Goal: Task Accomplishment & Management: Use online tool/utility

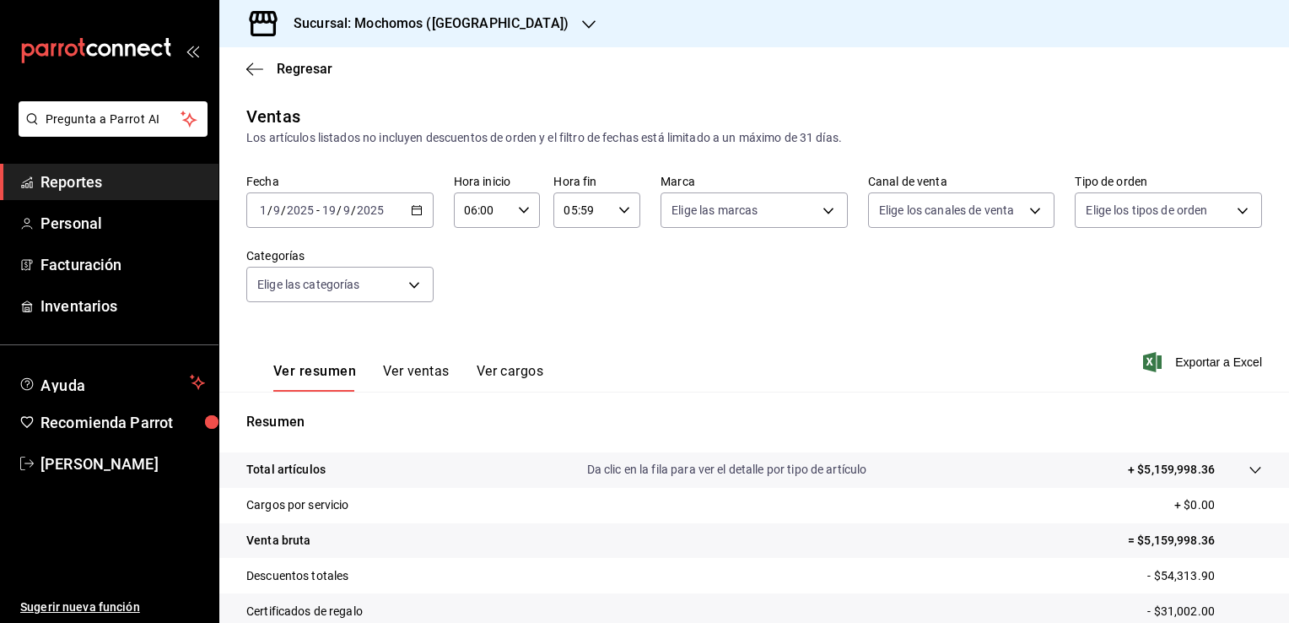
scroll to position [147, 0]
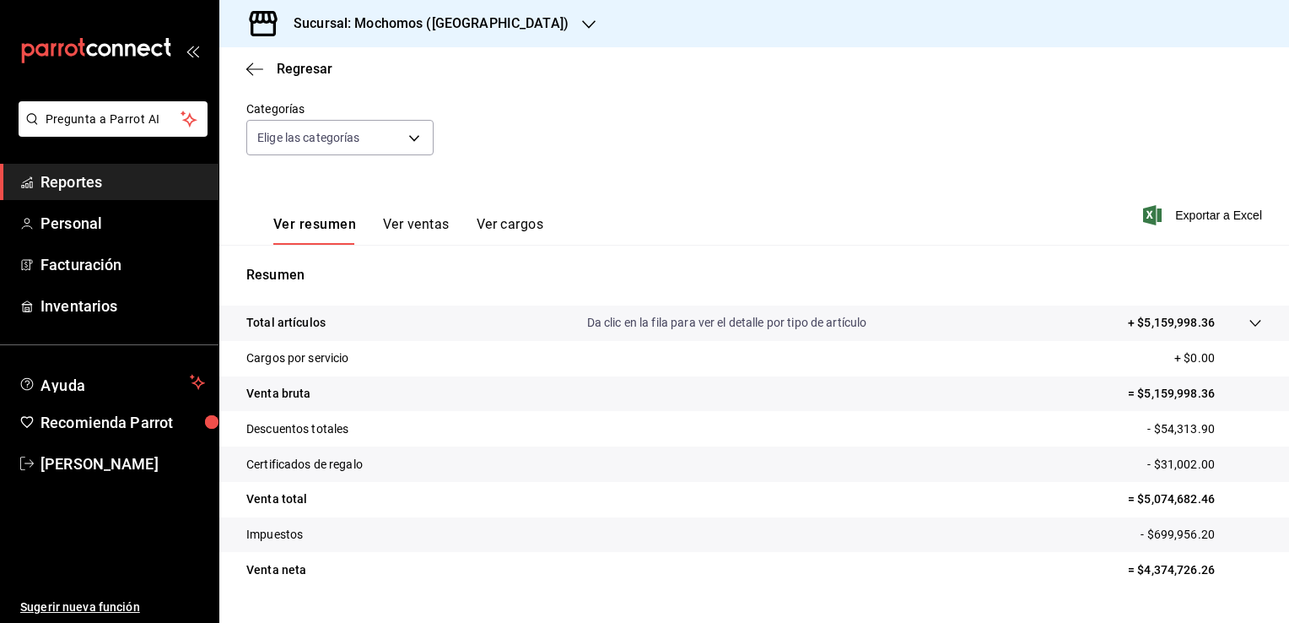
click at [396, 34] on div "Sucursal: Mochomos ([GEOGRAPHIC_DATA])" at bounding box center [417, 23] width 369 height 47
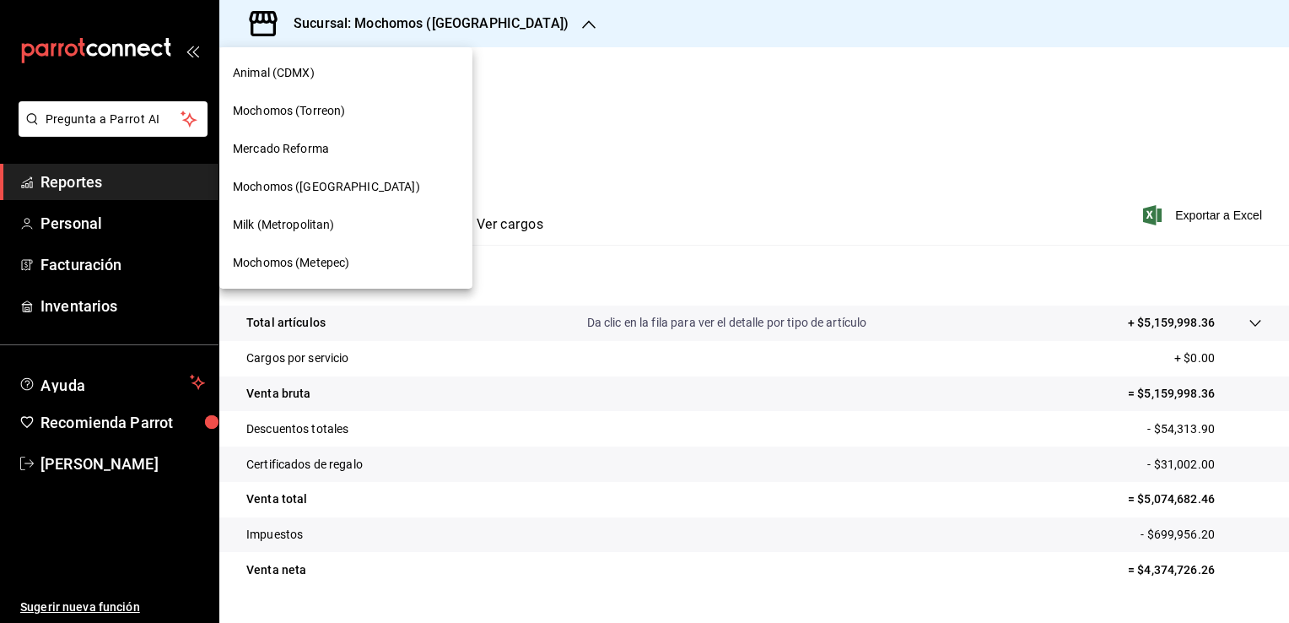
click at [321, 148] on span "Mercado Reforma" at bounding box center [281, 149] width 96 height 18
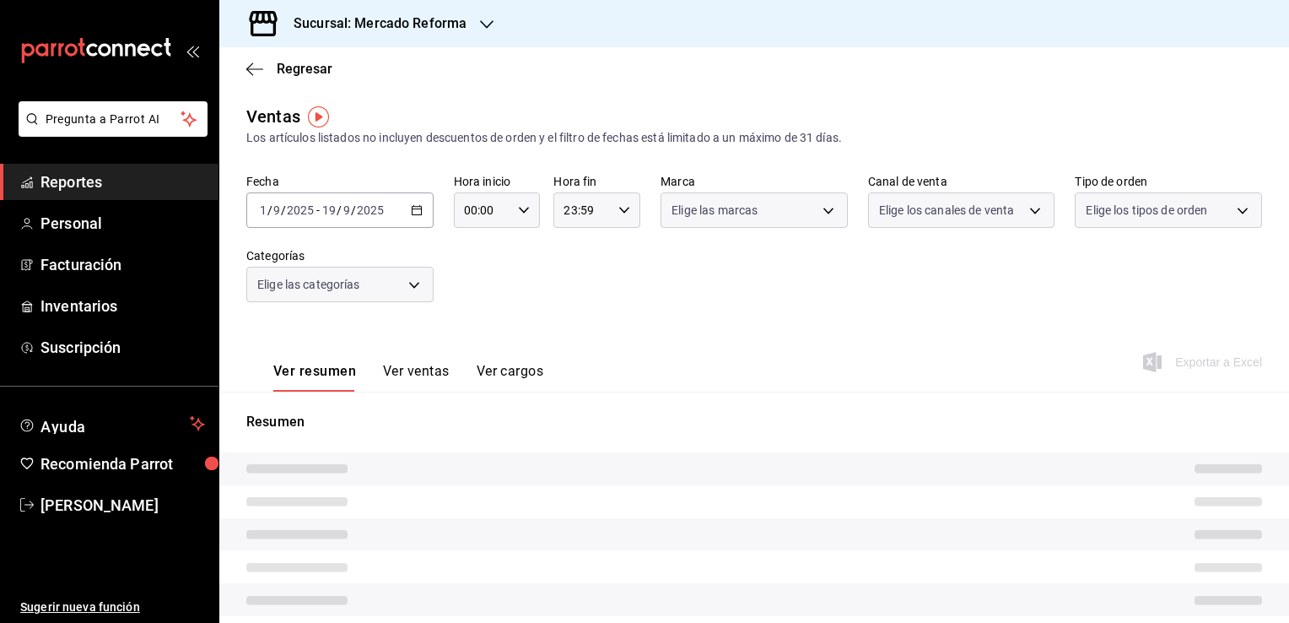
type input "06:00"
type input "05:59"
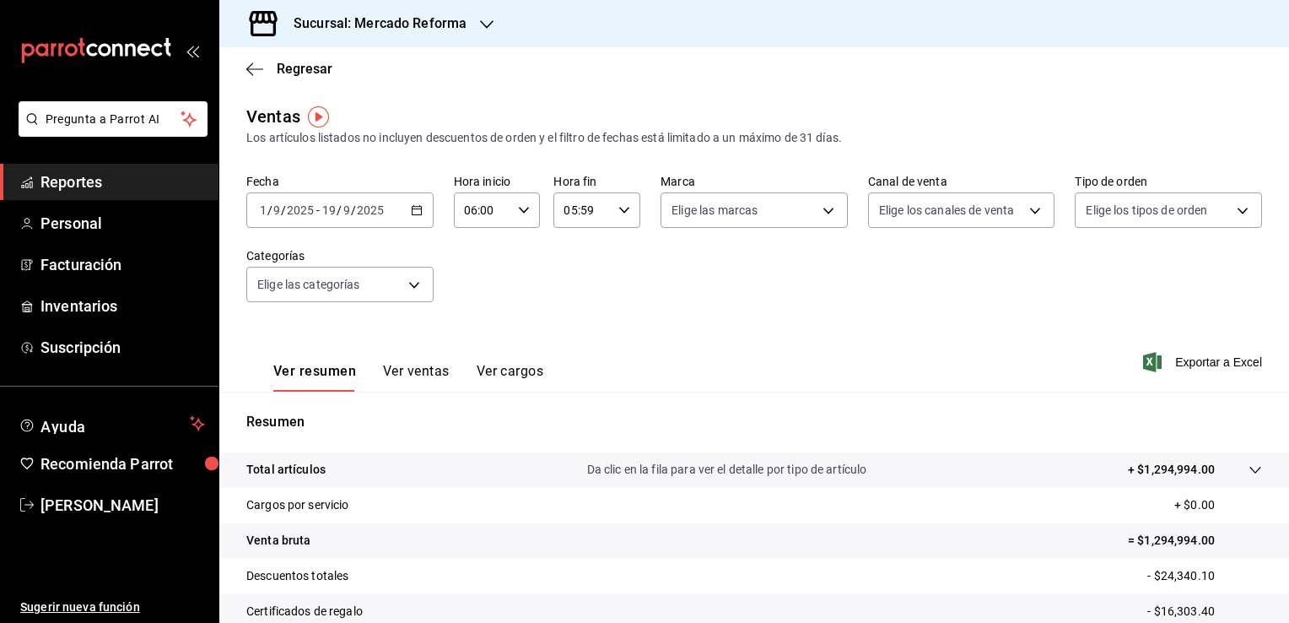
click at [415, 211] on icon "button" at bounding box center [417, 210] width 12 height 12
click at [490, 259] on div "Fecha [DATE] [DATE] - [DATE] [DATE] Hora inicio 06:00 Hora inicio Hora fin 05:5…" at bounding box center [754, 248] width 1016 height 148
click at [758, 216] on body "Pregunta a Parrot AI Reportes Personal Facturación Inventarios Suscripción Ayud…" at bounding box center [644, 311] width 1289 height 623
click at [735, 268] on span "Ver todas" at bounding box center [727, 276] width 51 height 18
type input "ae828a00-f9e9-46fb-a95c-bc024de736cf"
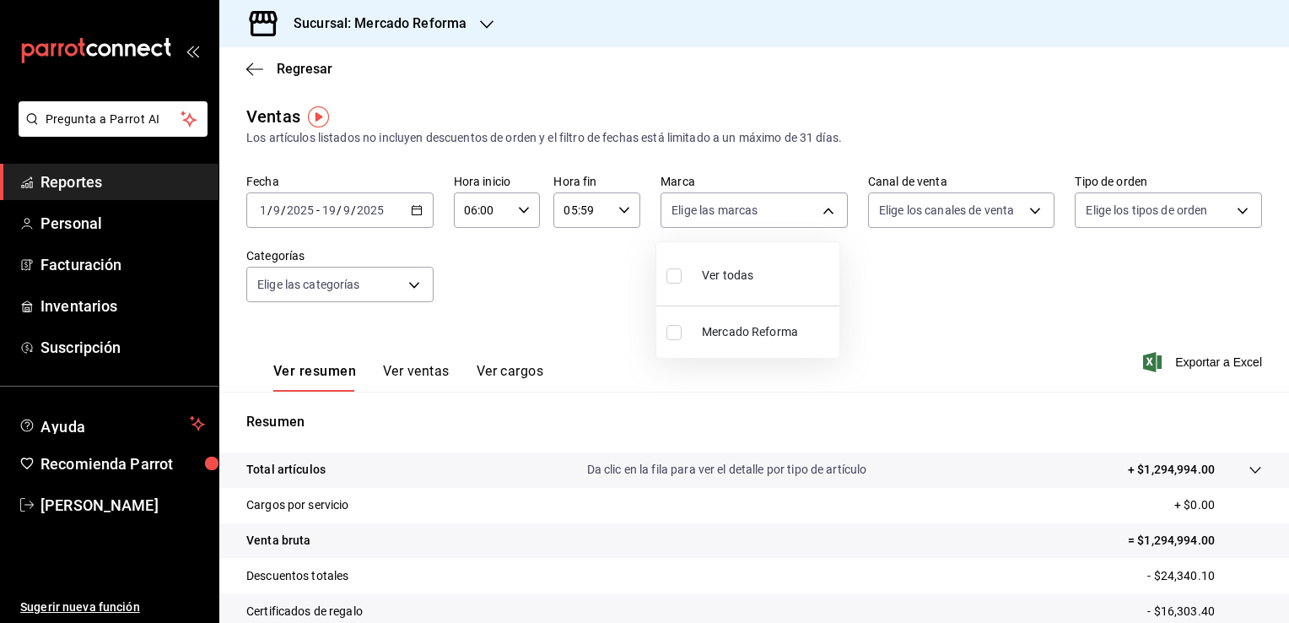
checkbox input "true"
drag, startPoint x: 1280, startPoint y: 253, endPoint x: 1288, endPoint y: 435, distance: 182.4
click at [1288, 435] on html "Pregunta a Parrot AI Reportes Personal Facturación Inventarios Suscripción Ayud…" at bounding box center [644, 311] width 1289 height 623
click at [1216, 359] on div at bounding box center [644, 311] width 1289 height 623
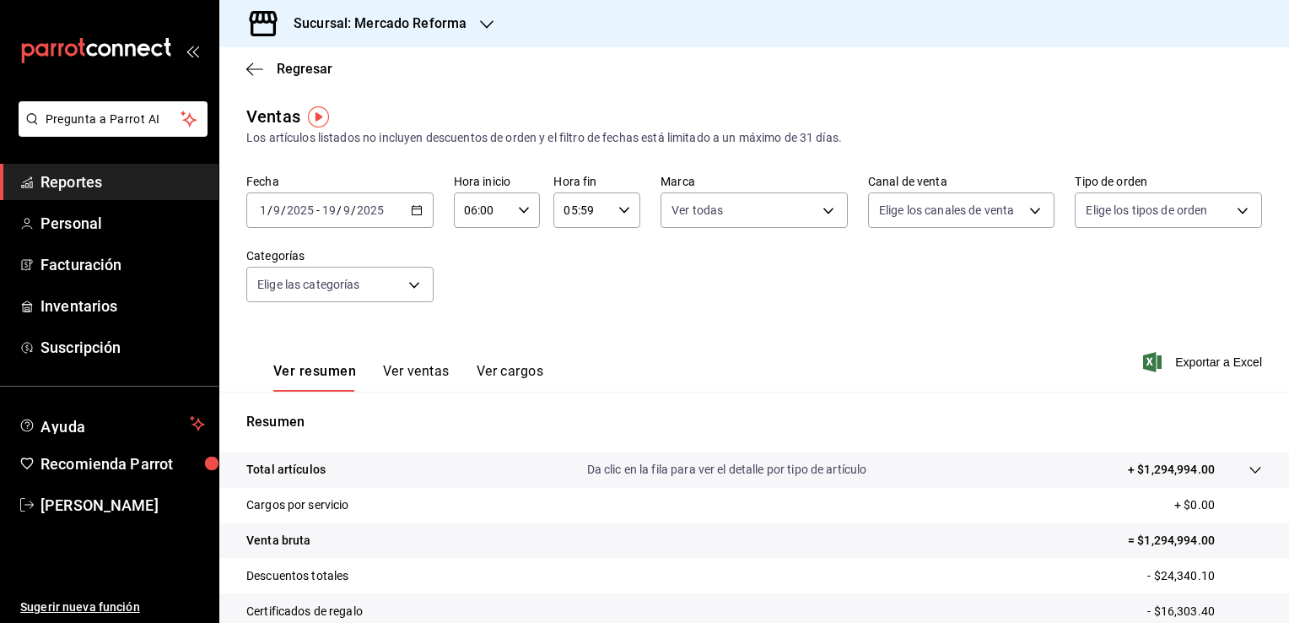
click at [1216, 359] on span "Exportar a Excel" at bounding box center [1204, 362] width 116 height 20
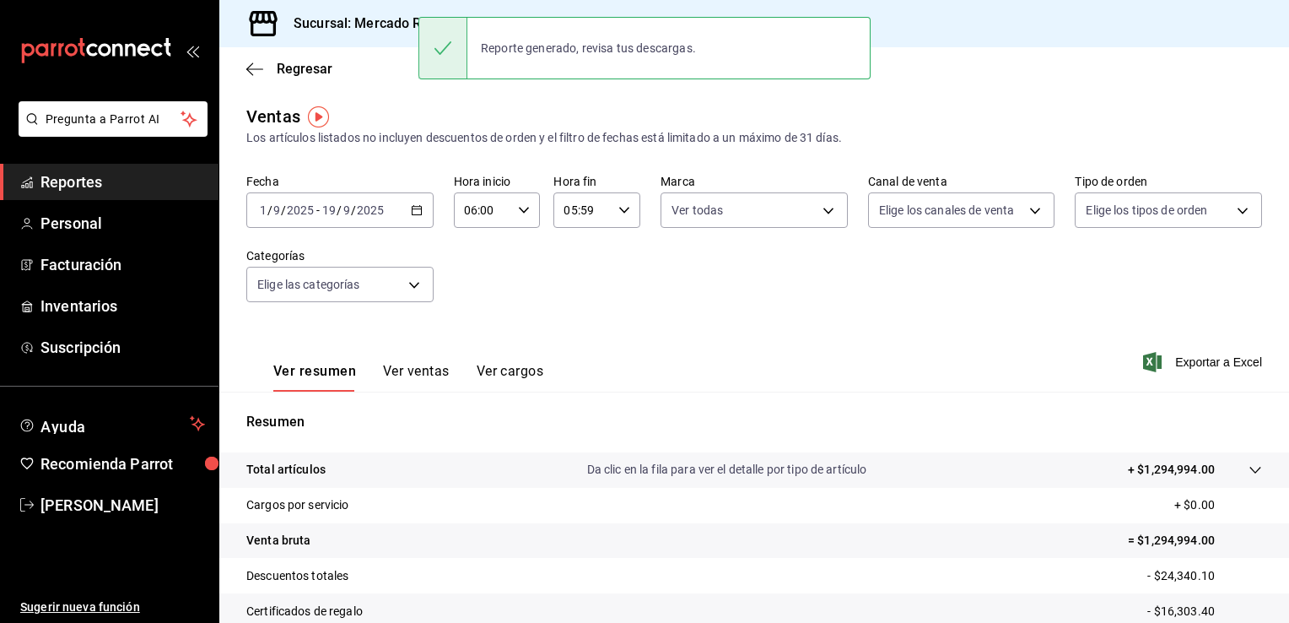
click at [728, 344] on div "Ver resumen Ver ventas Ver cargos Exportar a Excel" at bounding box center [754, 356] width 1070 height 69
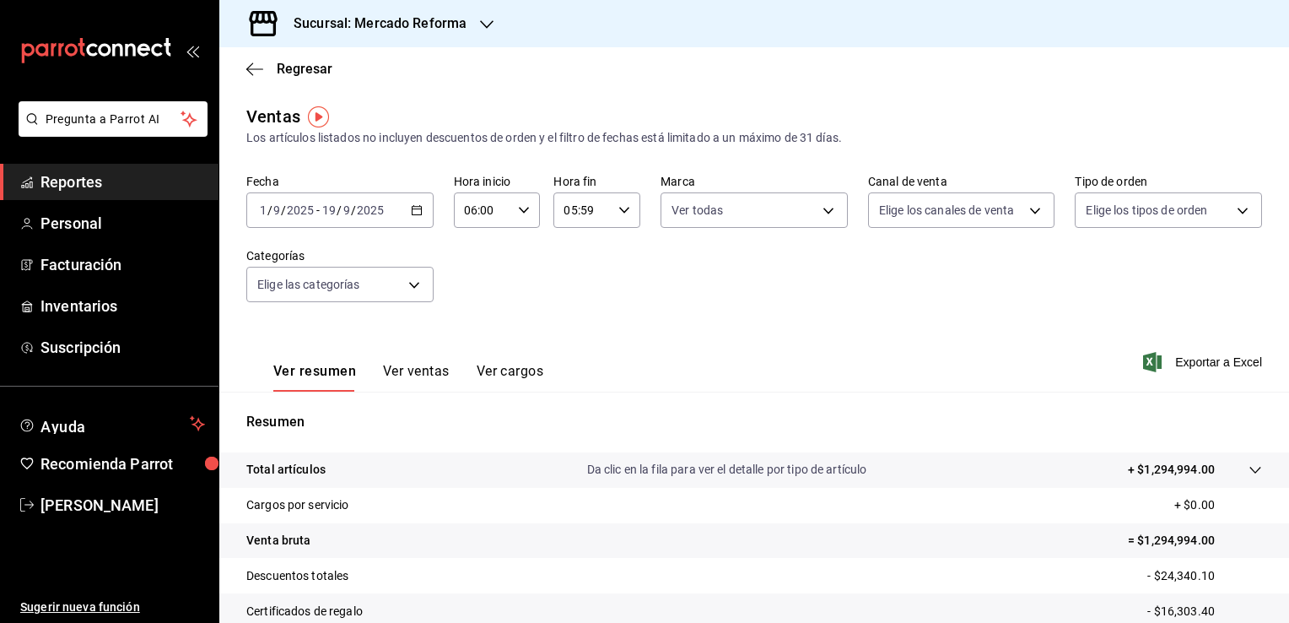
click at [171, 177] on span "Reportes" at bounding box center [122, 181] width 164 height 23
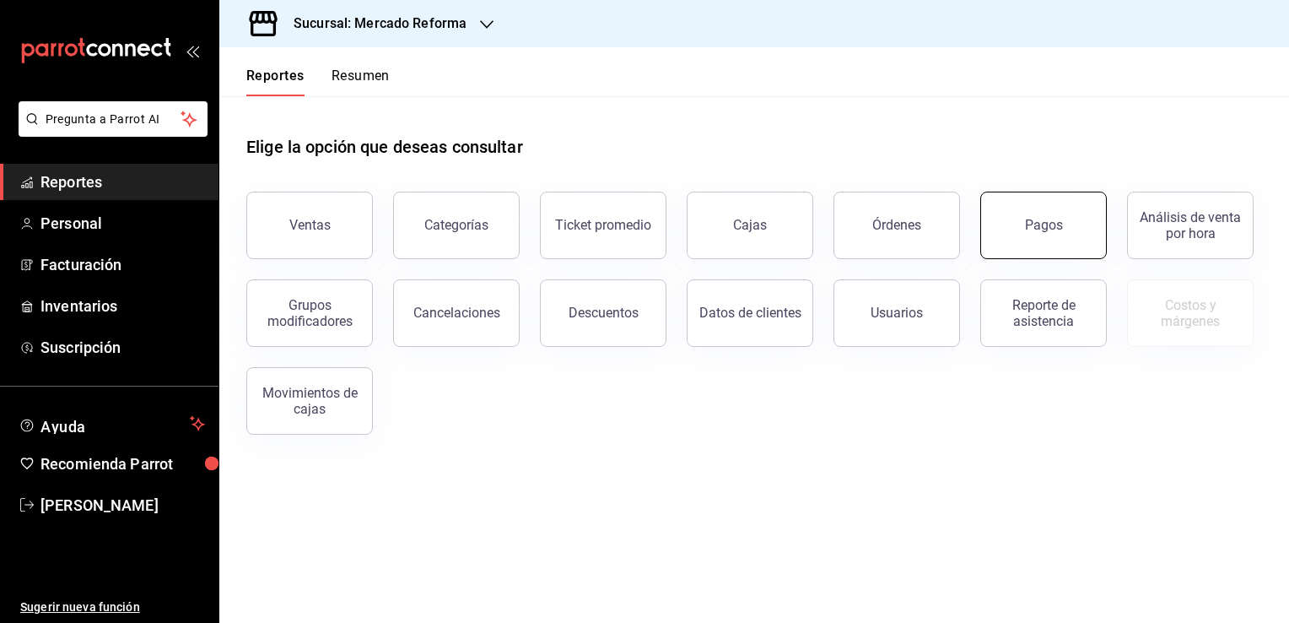
click at [1001, 231] on button "Pagos" at bounding box center [1043, 224] width 127 height 67
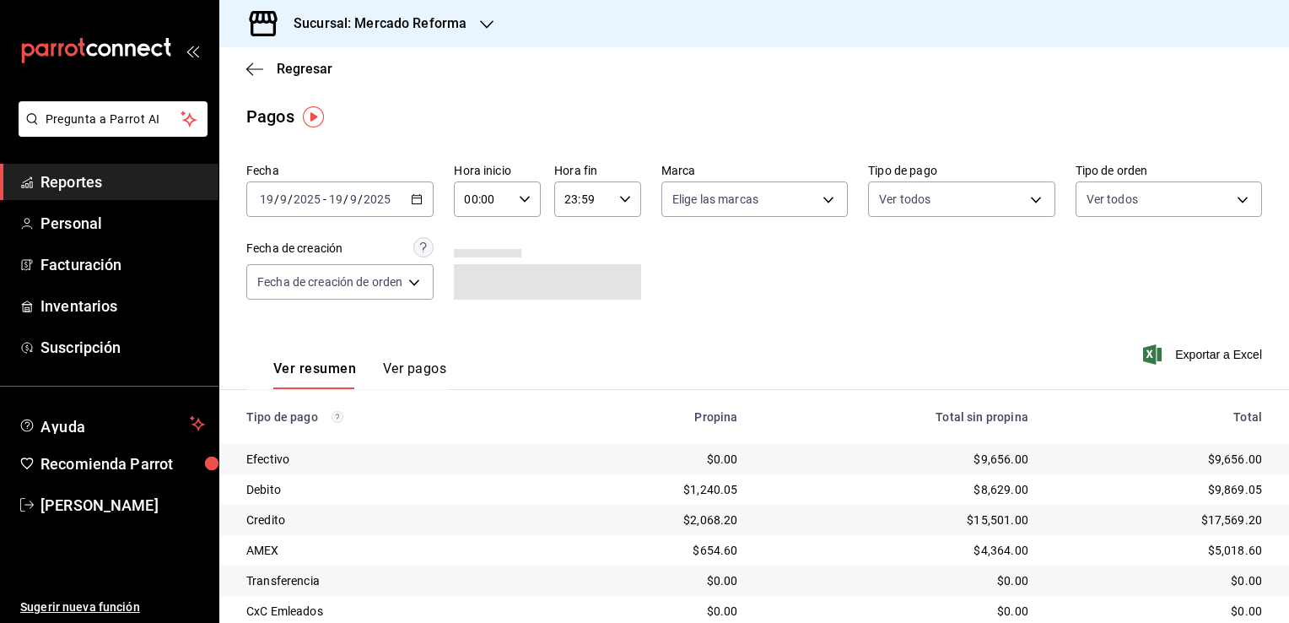
click at [419, 198] on icon "button" at bounding box center [417, 199] width 12 height 12
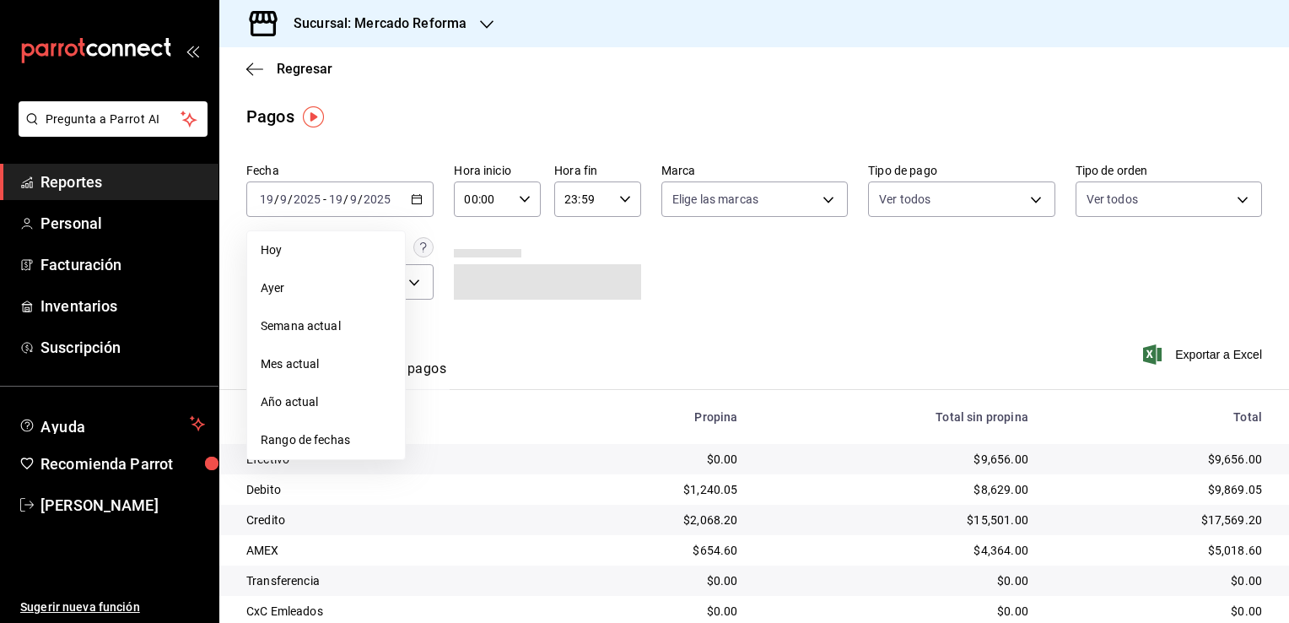
click at [344, 439] on span "Rango de fechas" at bounding box center [326, 440] width 131 height 18
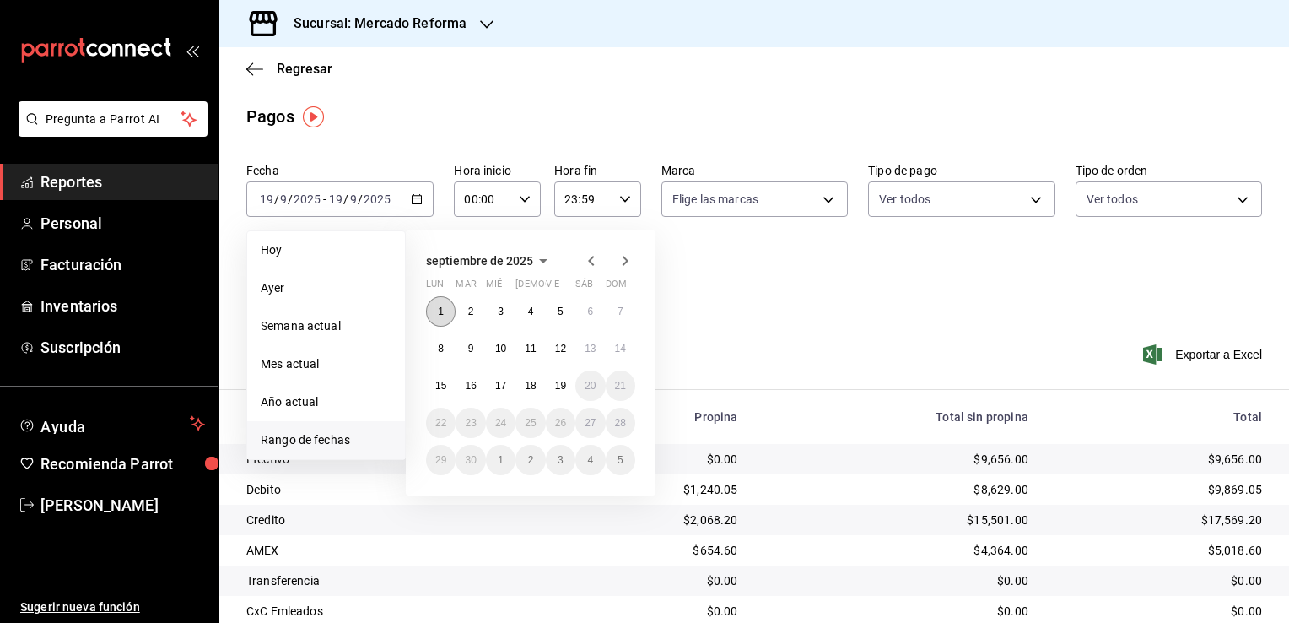
click at [441, 315] on abbr "1" at bounding box center [441, 311] width 6 height 12
click at [558, 388] on abbr "19" at bounding box center [560, 386] width 11 height 12
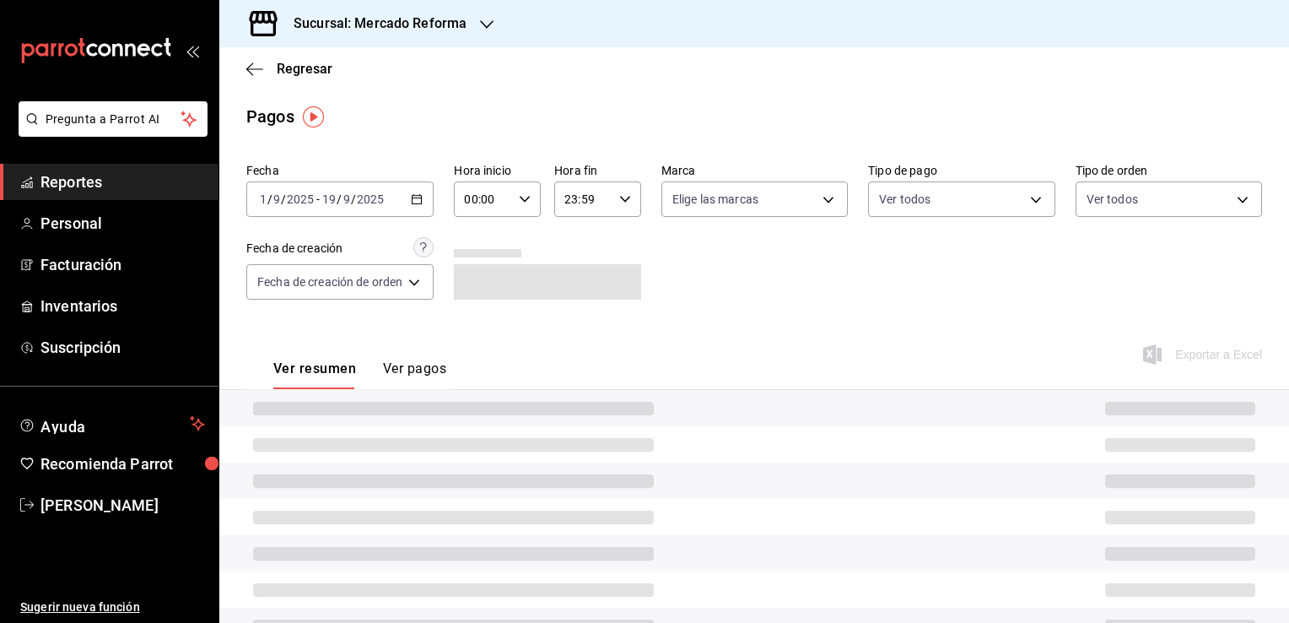
click at [523, 201] on \(Stroke\) "button" at bounding box center [525, 199] width 10 height 6
click at [483, 319] on span "02" at bounding box center [477, 322] width 16 height 13
type input "02:00"
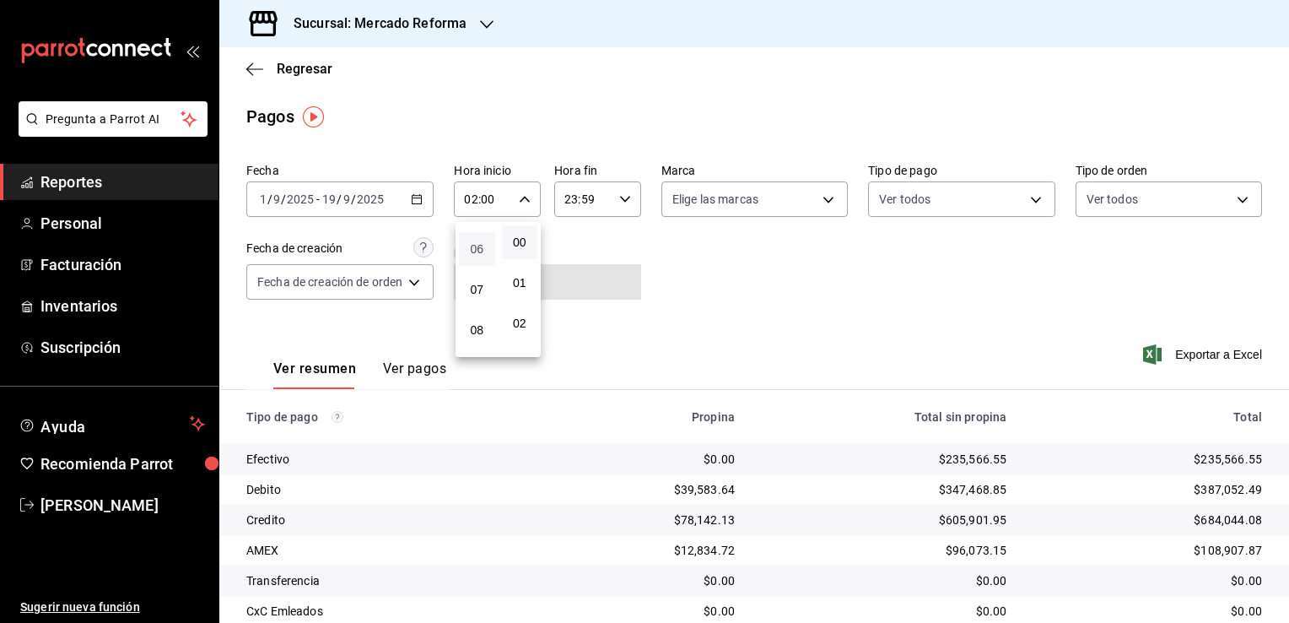
click at [480, 256] on span "06" at bounding box center [477, 248] width 16 height 13
type input "06:00"
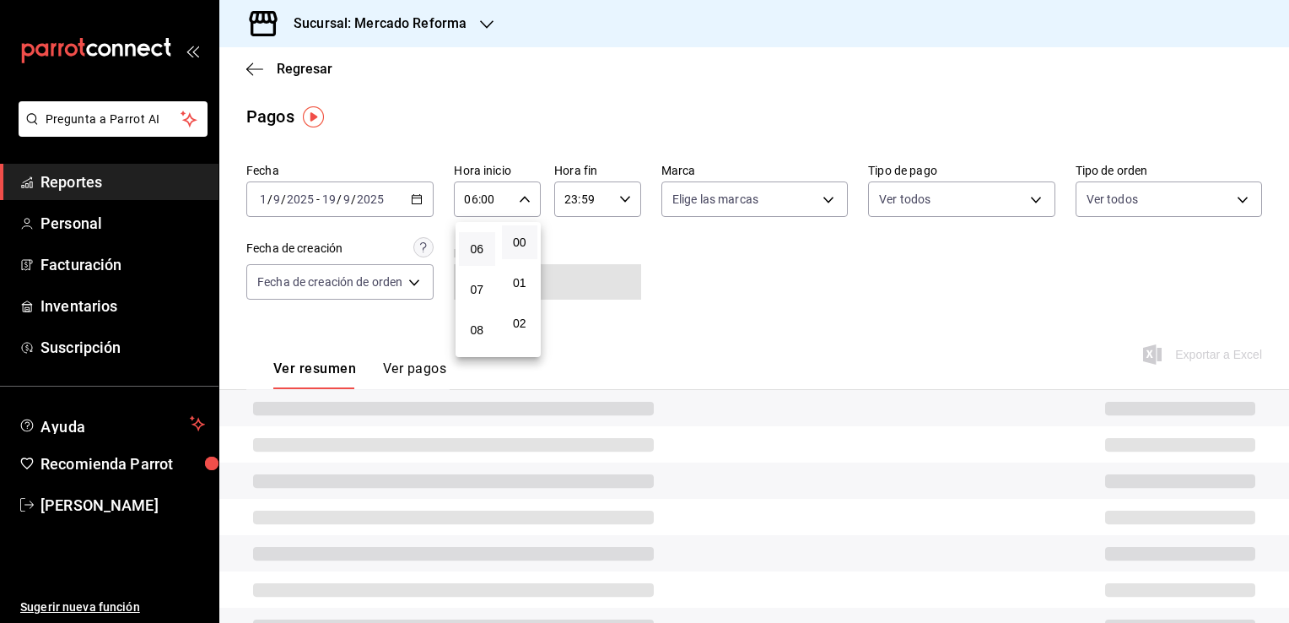
click at [675, 289] on div at bounding box center [644, 311] width 1289 height 623
click at [624, 200] on \(Stroke\) "button" at bounding box center [625, 199] width 10 height 6
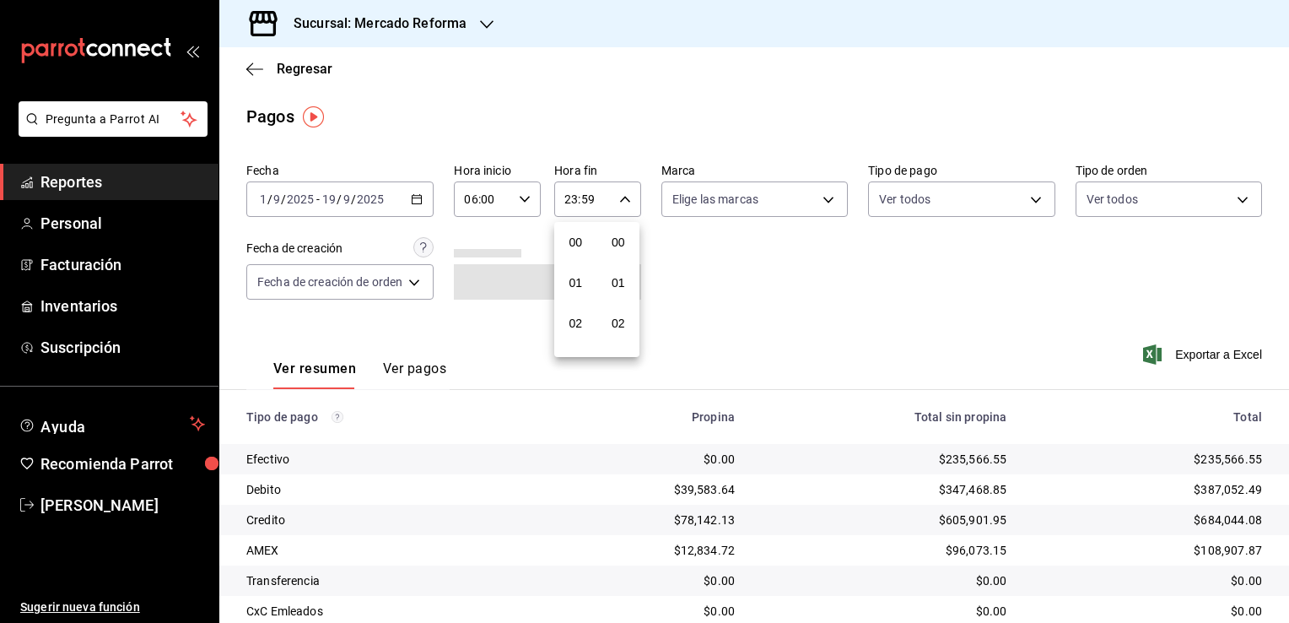
scroll to position [2335, 0]
click at [574, 251] on span "21" at bounding box center [576, 255] width 16 height 13
type input "21:59"
click at [573, 300] on span "05" at bounding box center [576, 300] width 16 height 13
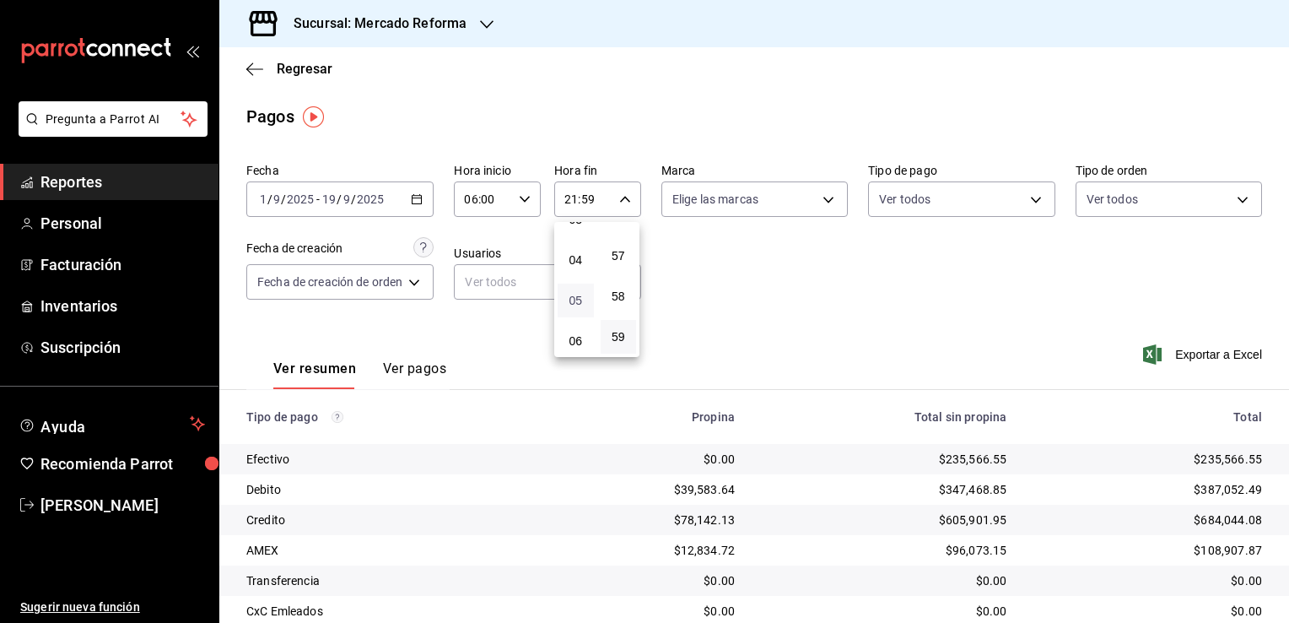
type input "05:59"
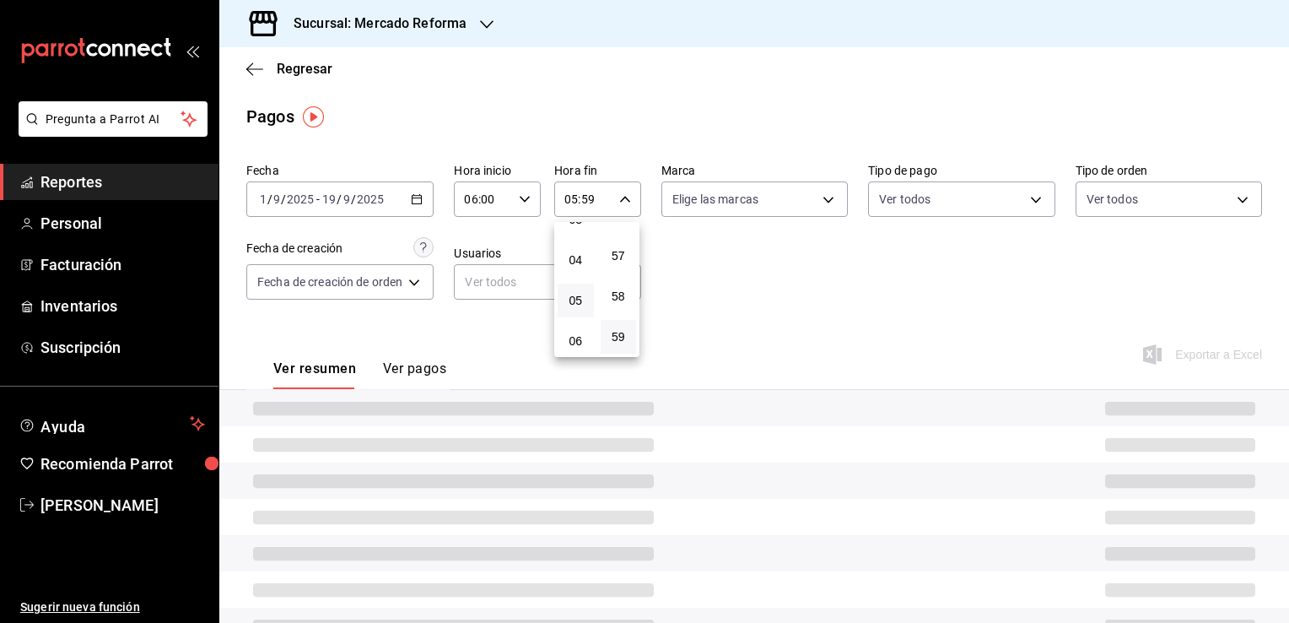
click at [757, 315] on div at bounding box center [644, 311] width 1289 height 623
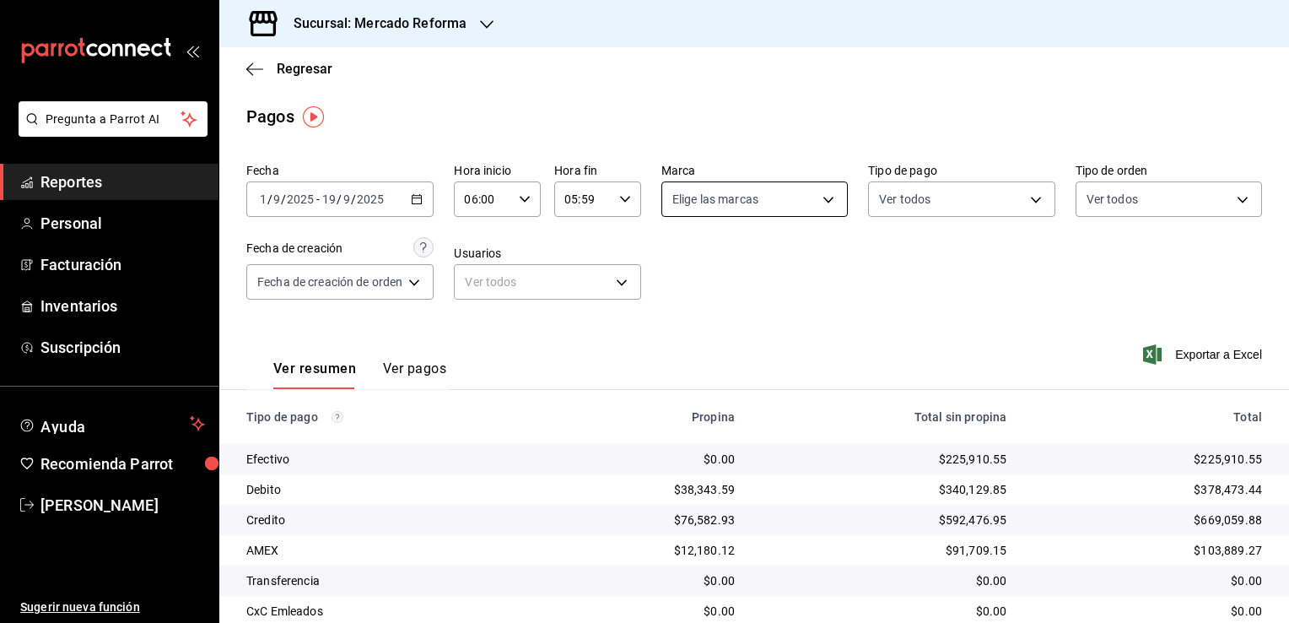
click at [823, 203] on body "Pregunta a Parrot AI Reportes Personal Facturación Inventarios Suscripción Ayud…" at bounding box center [644, 311] width 1289 height 623
click at [736, 269] on span "Ver todas" at bounding box center [730, 265] width 51 height 18
type input "ae828a00-f9e9-46fb-a95c-bc024de736cf"
checkbox input "true"
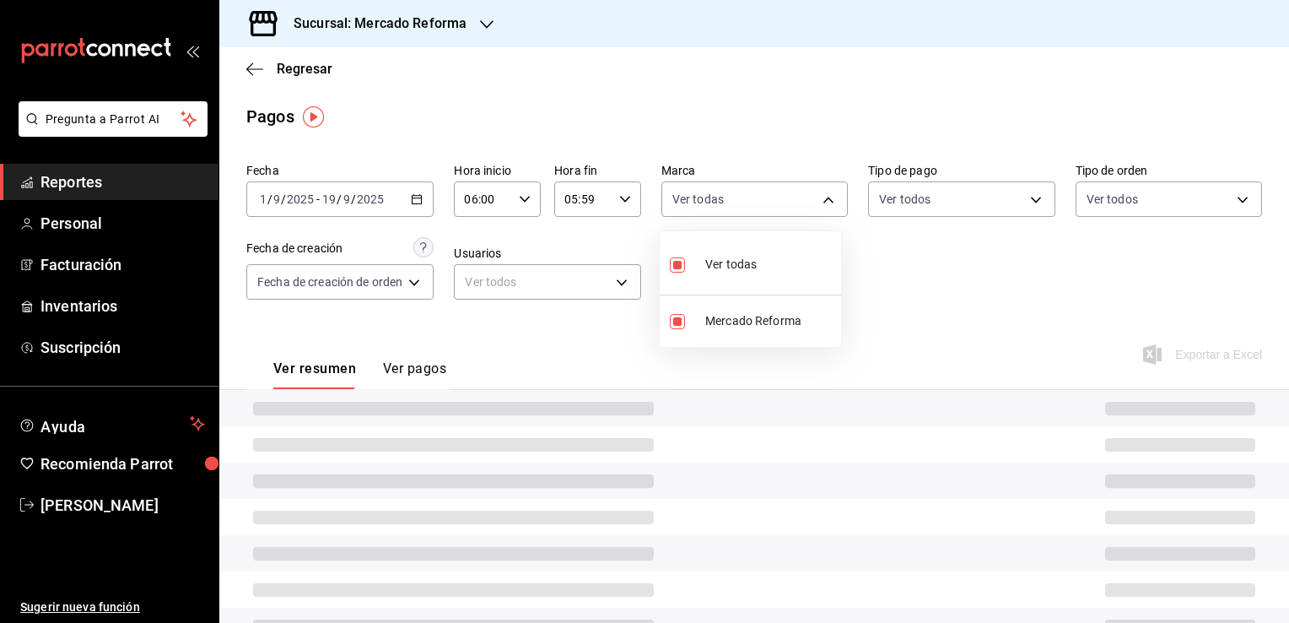
click at [918, 295] on div at bounding box center [644, 311] width 1289 height 623
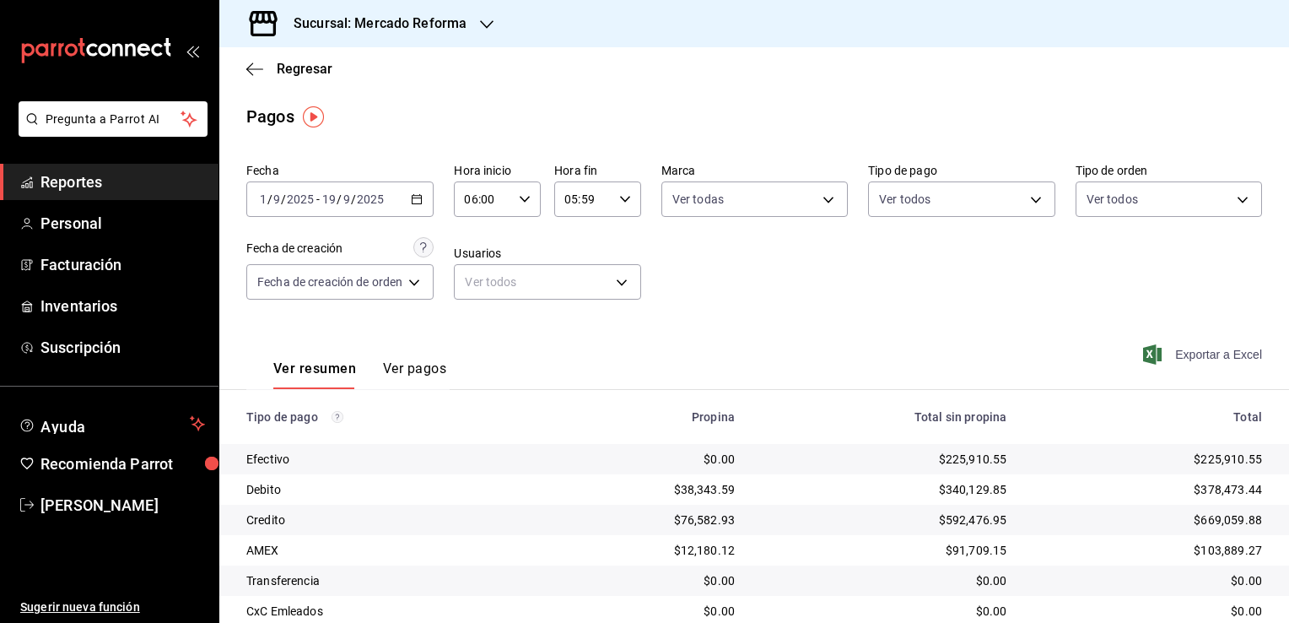
click at [1178, 359] on span "Exportar a Excel" at bounding box center [1204, 354] width 116 height 20
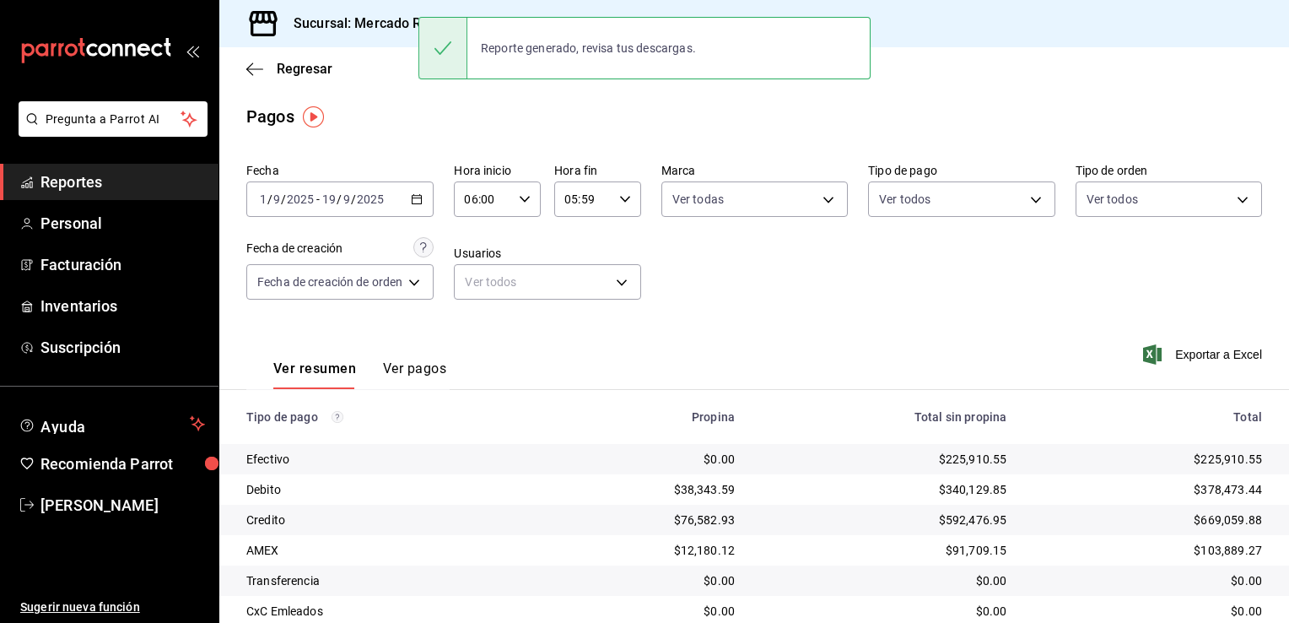
click at [747, 250] on div "Fecha [DATE] [DATE] - [DATE] [DATE] Hora inicio 06:00 Hora inicio Hora fin 05:5…" at bounding box center [754, 238] width 1016 height 164
click at [124, 177] on span "Reportes" at bounding box center [122, 181] width 164 height 23
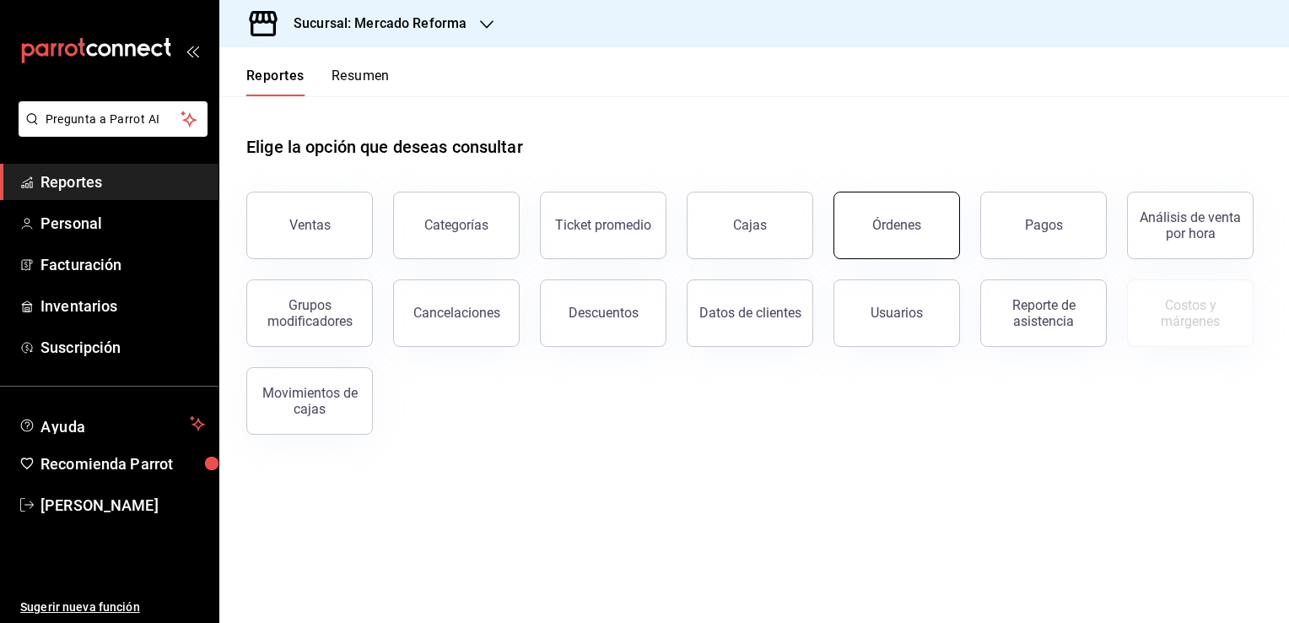
click at [902, 238] on button "Órdenes" at bounding box center [896, 224] width 127 height 67
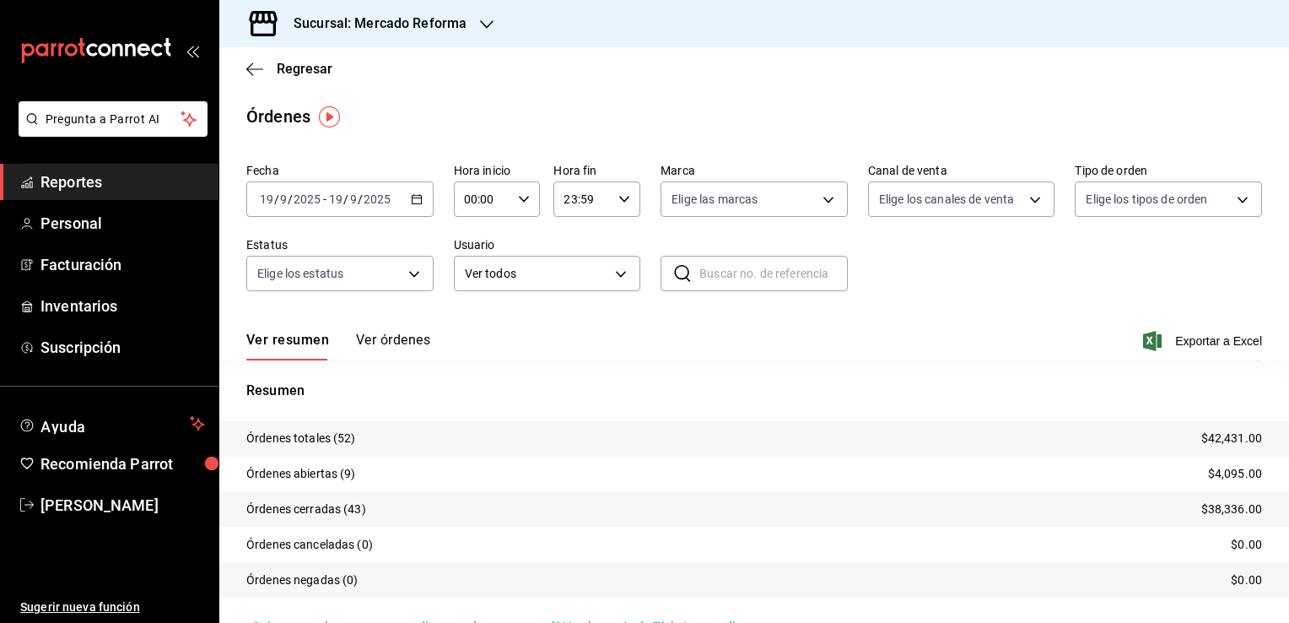
click at [412, 205] on div "[DATE] [DATE] - [DATE] [DATE]" at bounding box center [339, 198] width 187 height 35
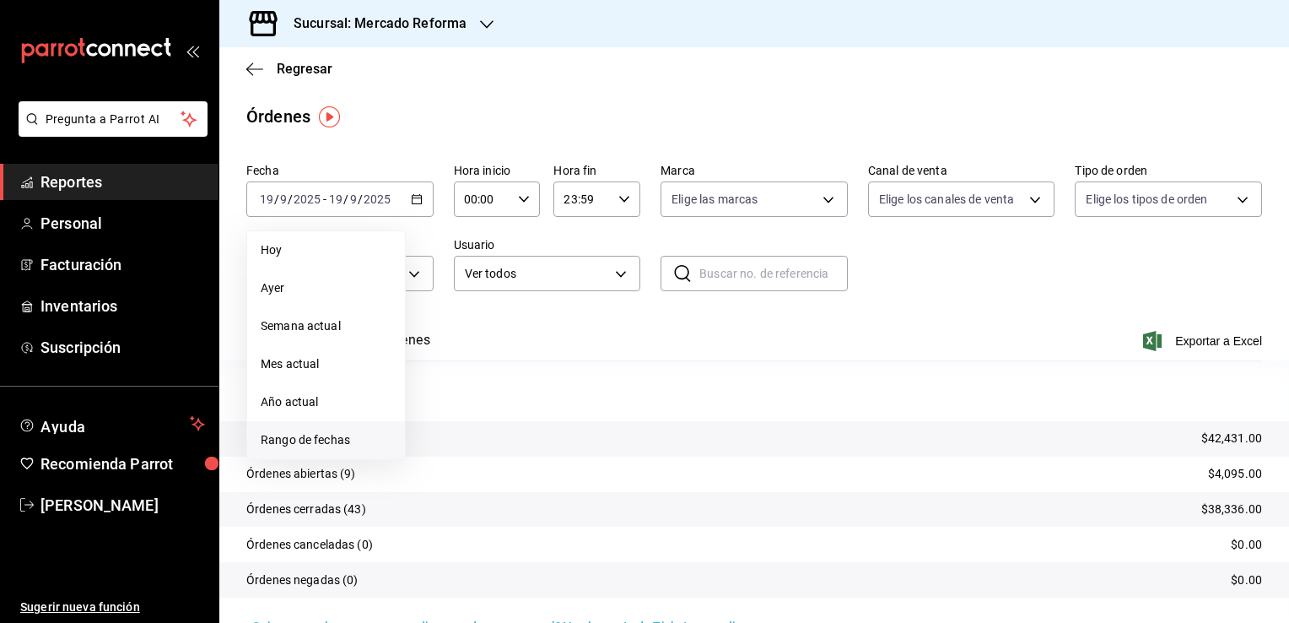
click at [352, 438] on span "Rango de fechas" at bounding box center [326, 440] width 131 height 18
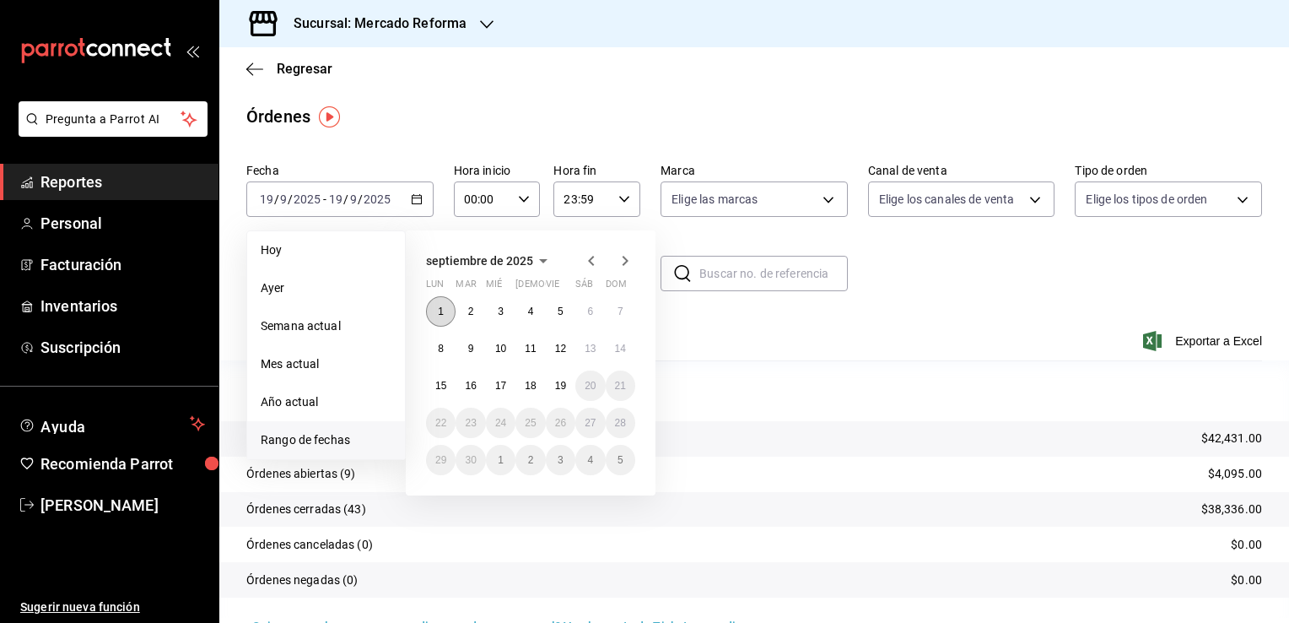
click at [444, 310] on button "1" at bounding box center [441, 311] width 30 height 30
click at [558, 386] on abbr "19" at bounding box center [560, 386] width 11 height 12
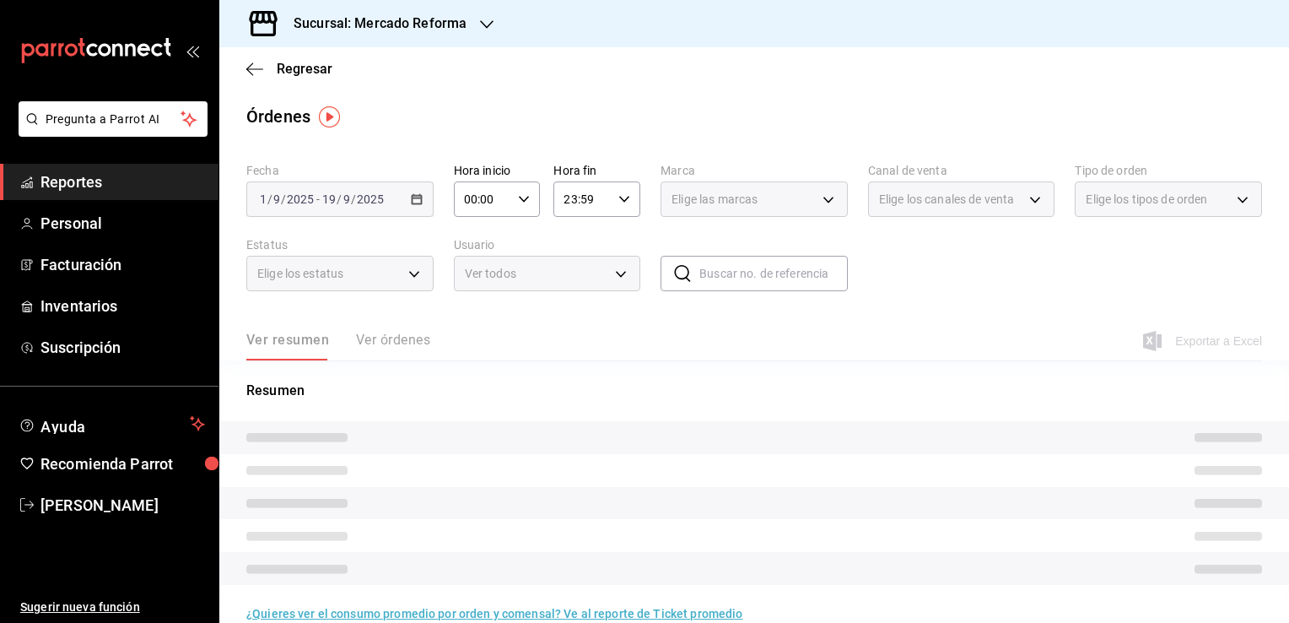
click at [519, 200] on \(Stroke\) "button" at bounding box center [524, 199] width 10 height 6
click at [472, 322] on span "02" at bounding box center [473, 322] width 16 height 13
type input "02:00"
click at [471, 256] on span "06" at bounding box center [473, 248] width 16 height 13
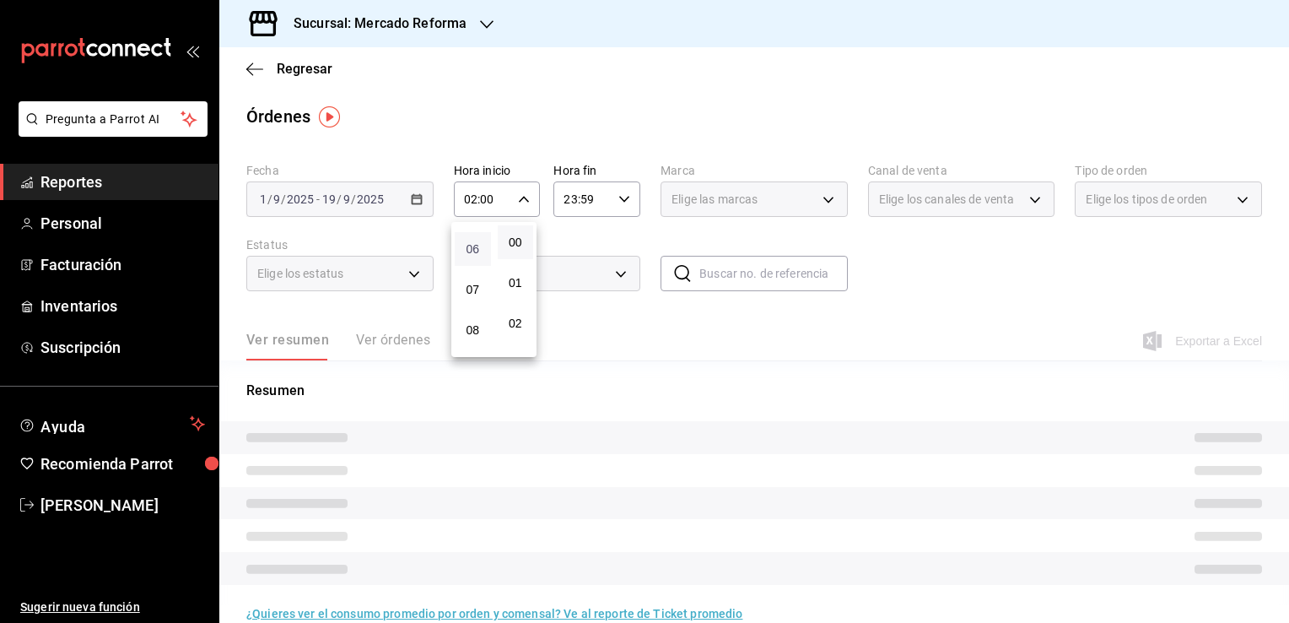
type input "06:00"
click at [587, 336] on div at bounding box center [644, 311] width 1289 height 623
click at [619, 205] on div "23:59 Hora fin" at bounding box center [596, 198] width 87 height 35
click at [570, 251] on span "21" at bounding box center [571, 255] width 16 height 13
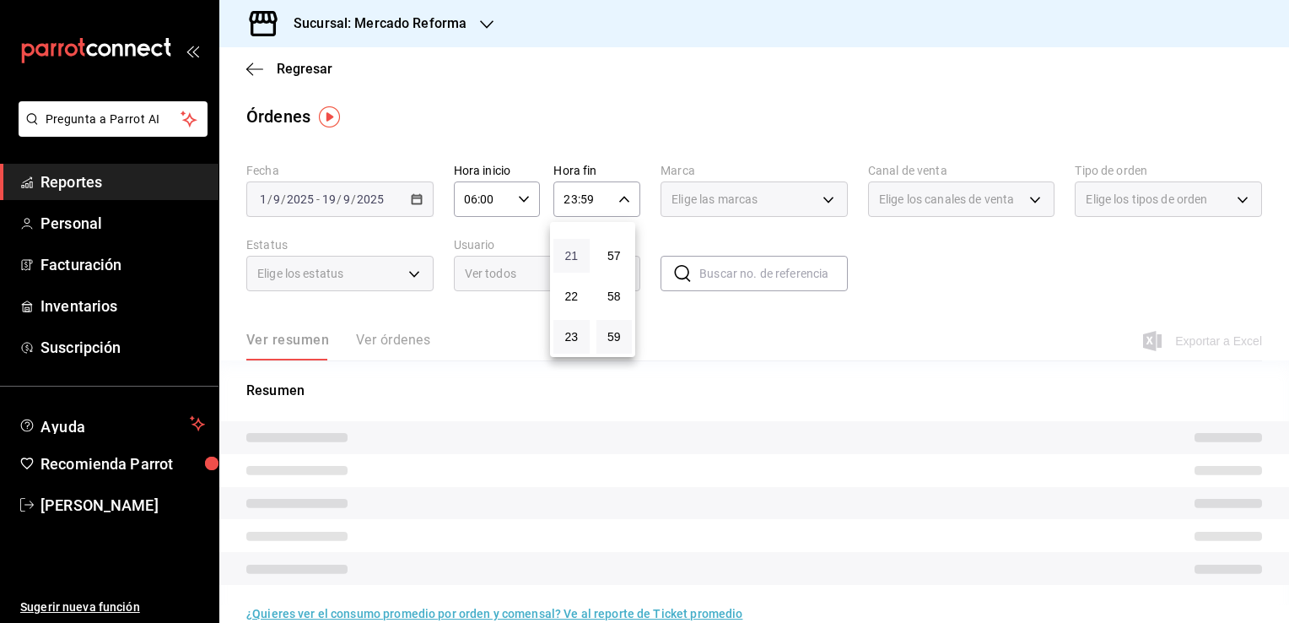
type input "21:59"
click at [567, 305] on span "05" at bounding box center [571, 300] width 16 height 13
type input "05:59"
click at [692, 326] on div at bounding box center [644, 311] width 1289 height 623
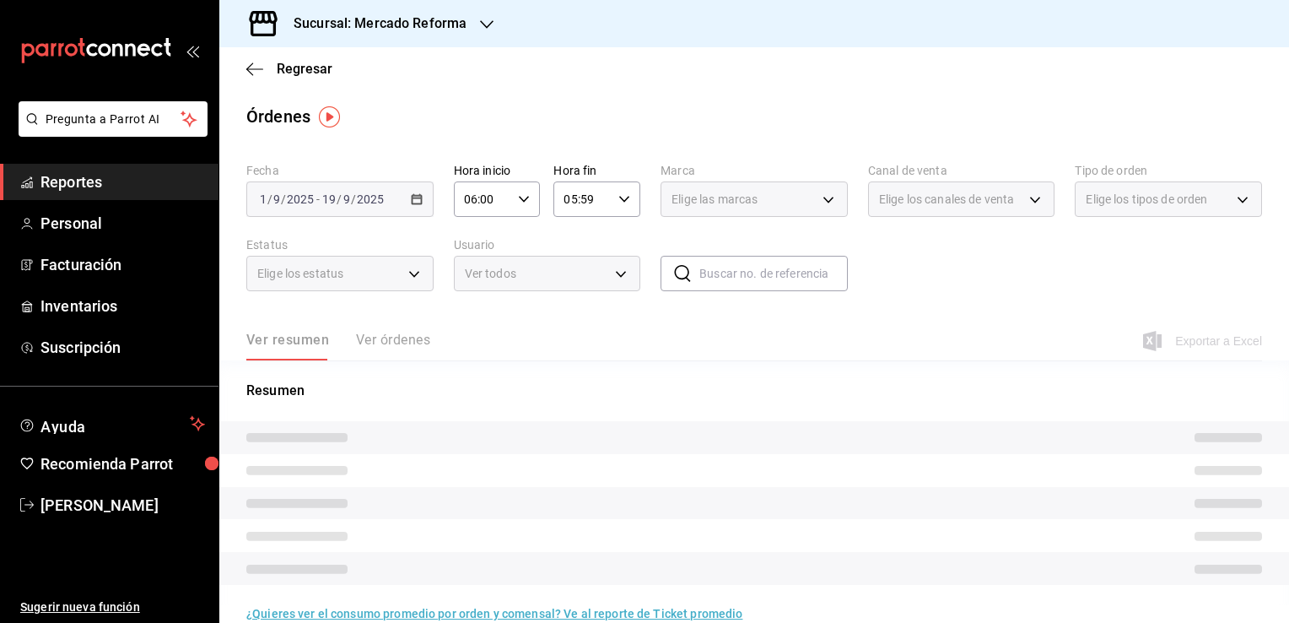
click at [820, 199] on div "Elige las marcas" at bounding box center [753, 198] width 187 height 35
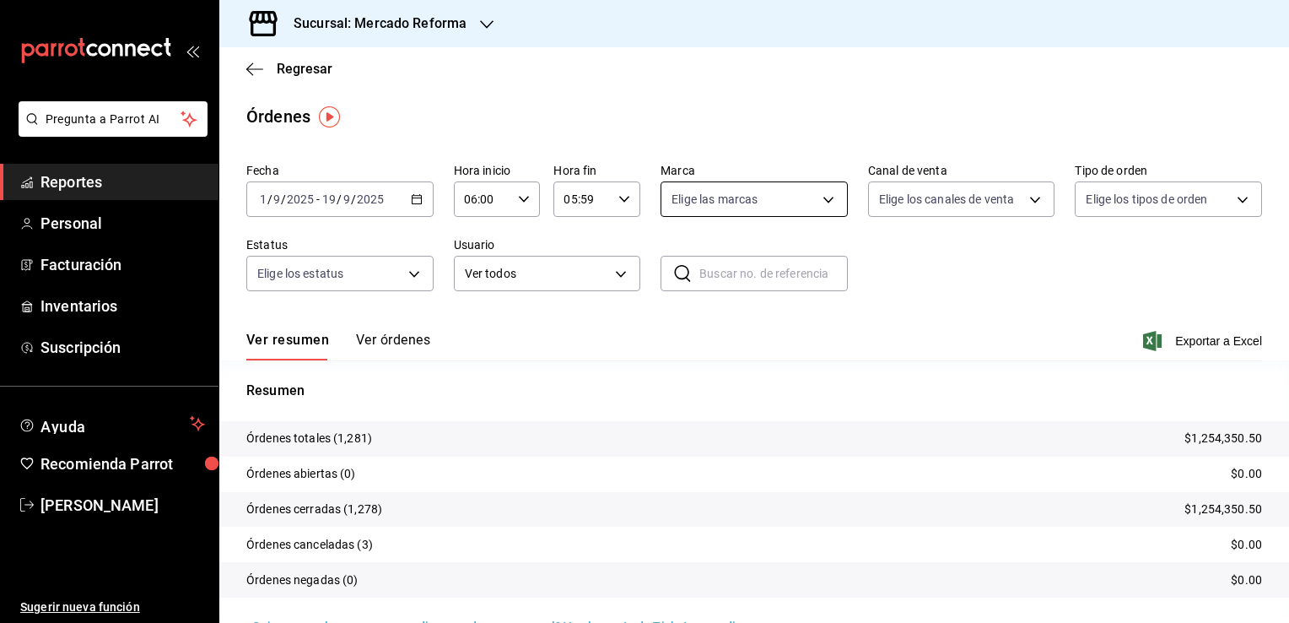
click at [820, 199] on body "Pregunta a Parrot AI Reportes Personal Facturación Inventarios Suscripción Ayud…" at bounding box center [644, 311] width 1289 height 623
click at [753, 263] on li "Ver todas" at bounding box center [747, 263] width 183 height 50
type input "ae828a00-f9e9-46fb-a95c-bc024de736cf"
checkbox input "true"
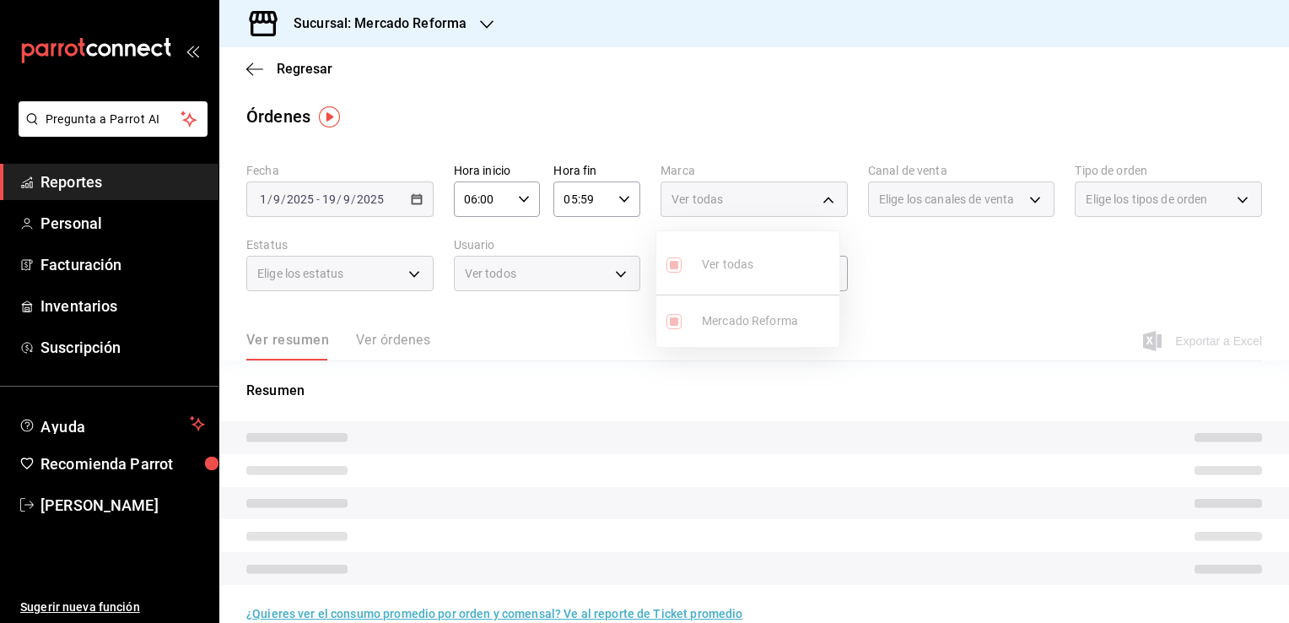
click at [955, 285] on div at bounding box center [644, 311] width 1289 height 623
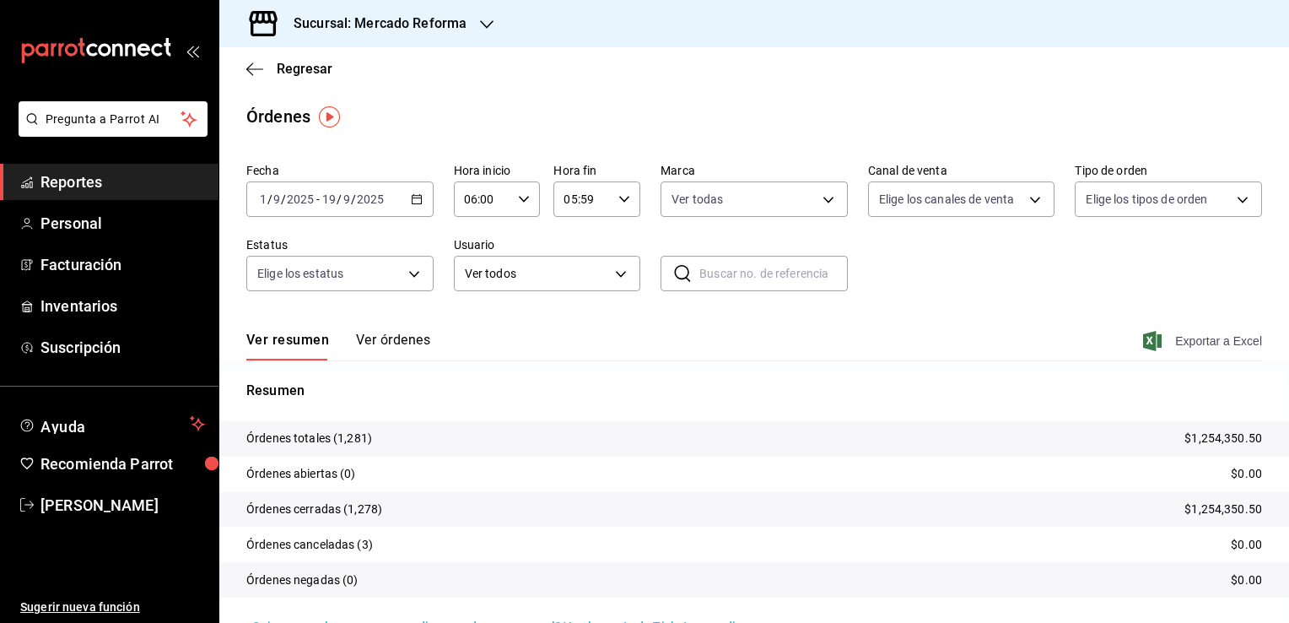
click at [1187, 342] on span "Exportar a Excel" at bounding box center [1204, 341] width 116 height 20
click at [754, 81] on div "Regresar" at bounding box center [754, 68] width 1070 height 43
click at [159, 175] on span "Reportes" at bounding box center [122, 181] width 164 height 23
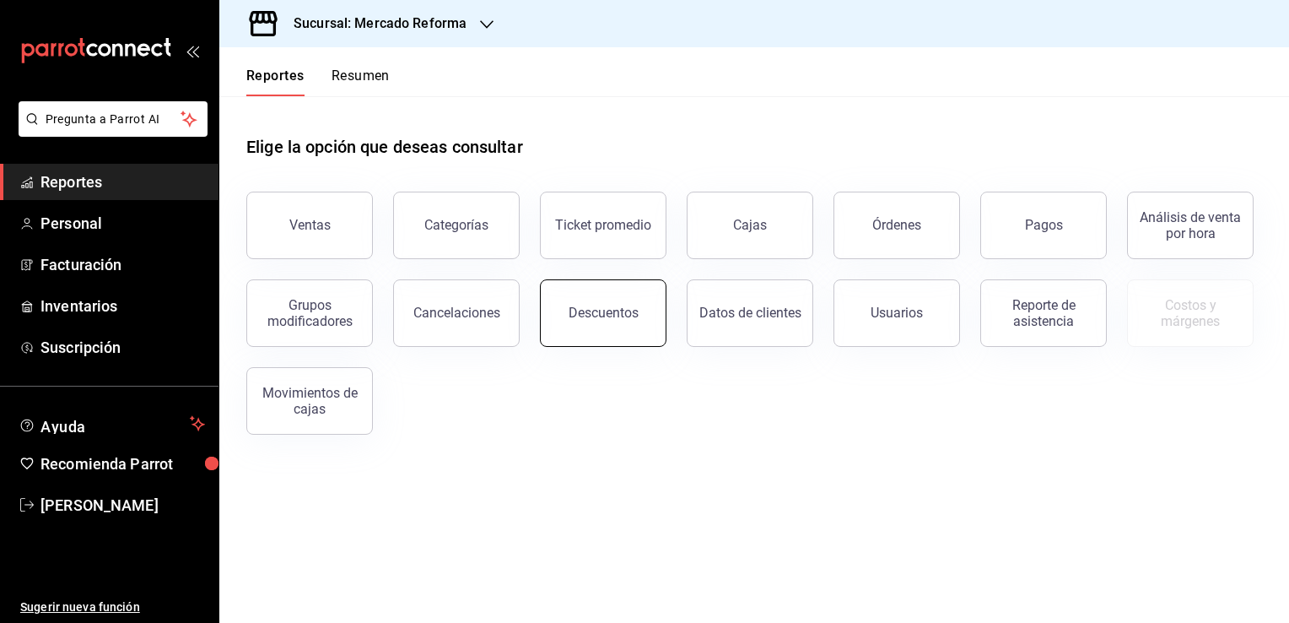
click at [585, 310] on div "Descuentos" at bounding box center [604, 313] width 70 height 16
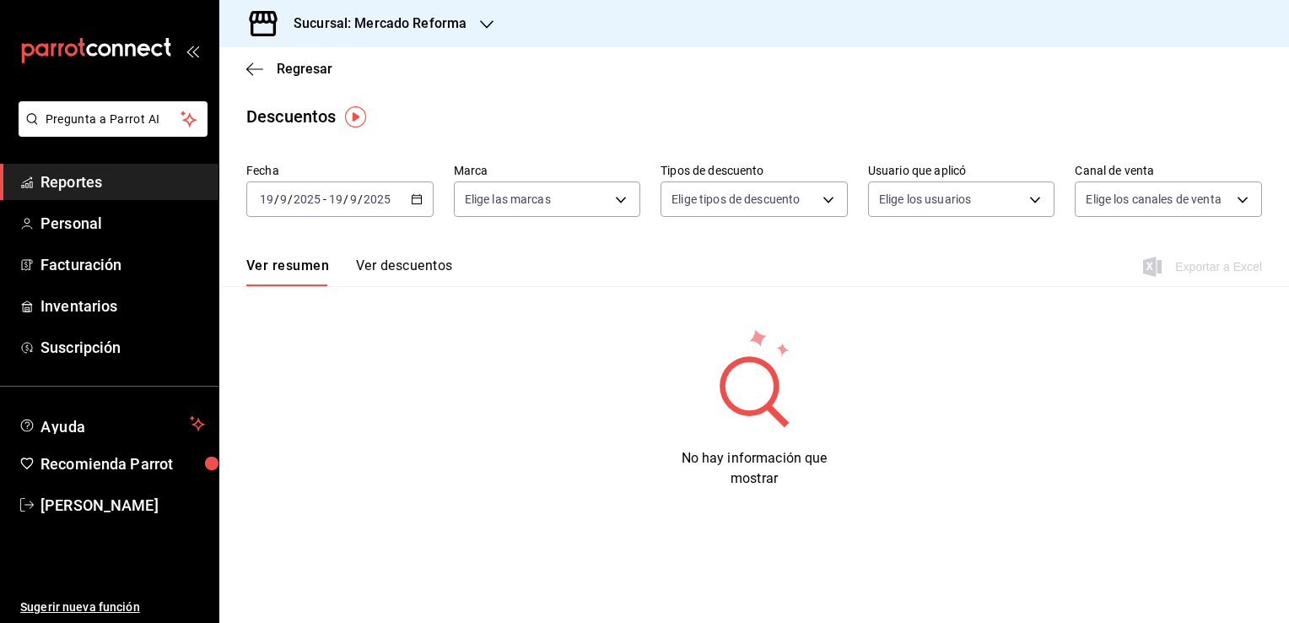
click at [421, 201] on \(Stroke\) "button" at bounding box center [417, 199] width 10 height 9
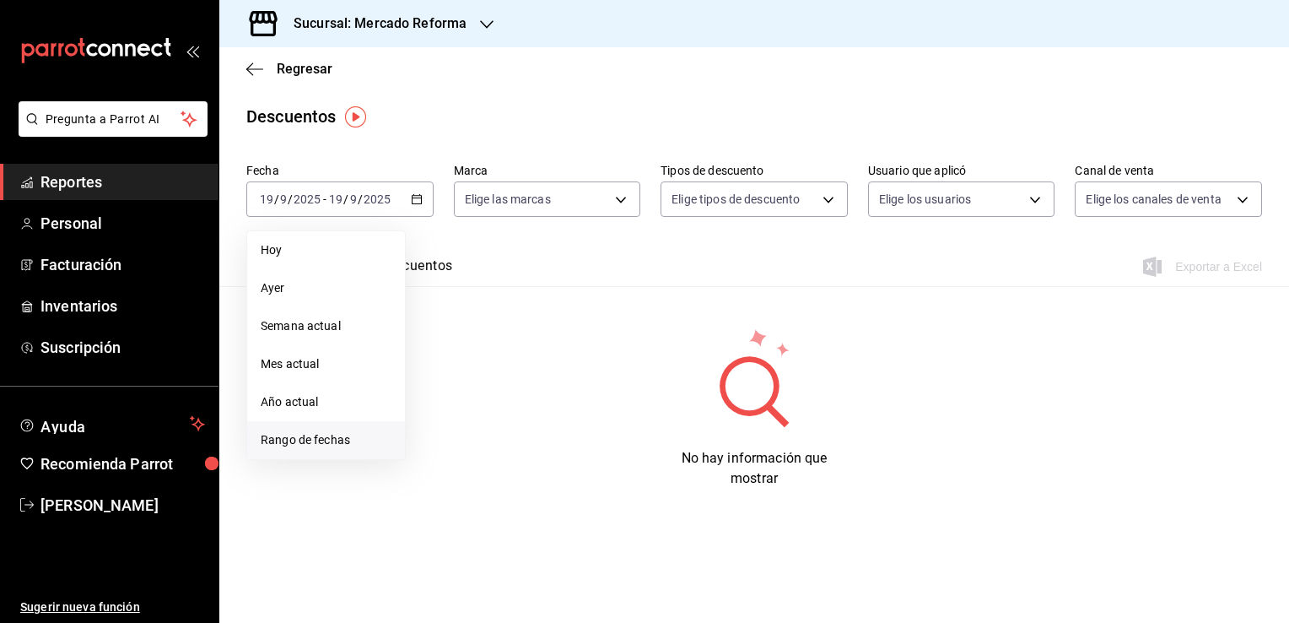
click at [361, 434] on span "Rango de fechas" at bounding box center [326, 440] width 131 height 18
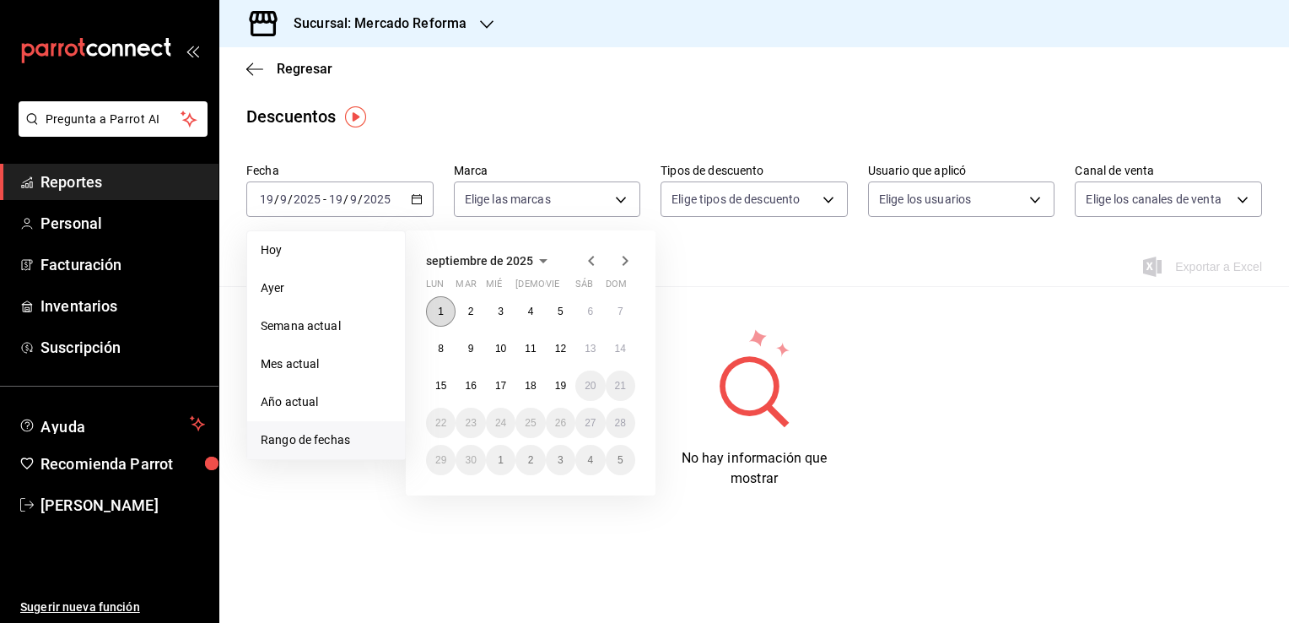
click at [435, 305] on button "1" at bounding box center [441, 311] width 30 height 30
click at [559, 383] on abbr "19" at bounding box center [560, 386] width 11 height 12
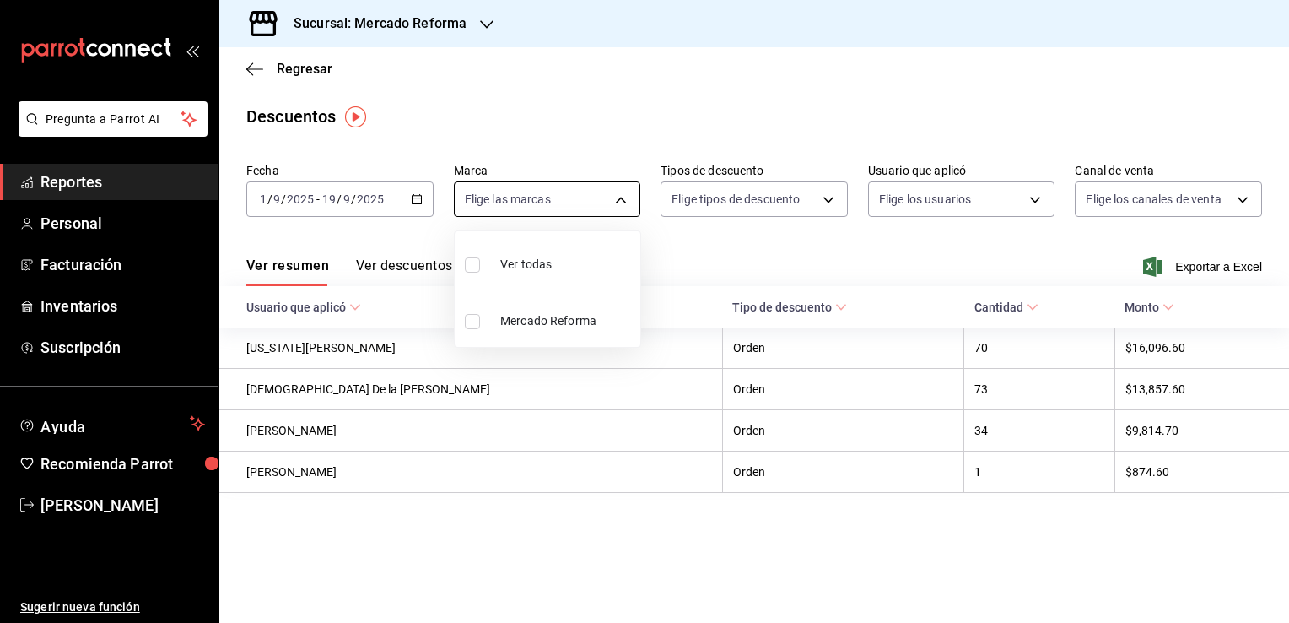
click at [617, 200] on body "Pregunta a Parrot AI Reportes Personal Facturación Inventarios Suscripción Ayud…" at bounding box center [644, 311] width 1289 height 623
click at [581, 254] on li "Ver todas" at bounding box center [548, 263] width 186 height 50
type input "ae828a00-f9e9-46fb-a95c-bc024de736cf"
checkbox input "true"
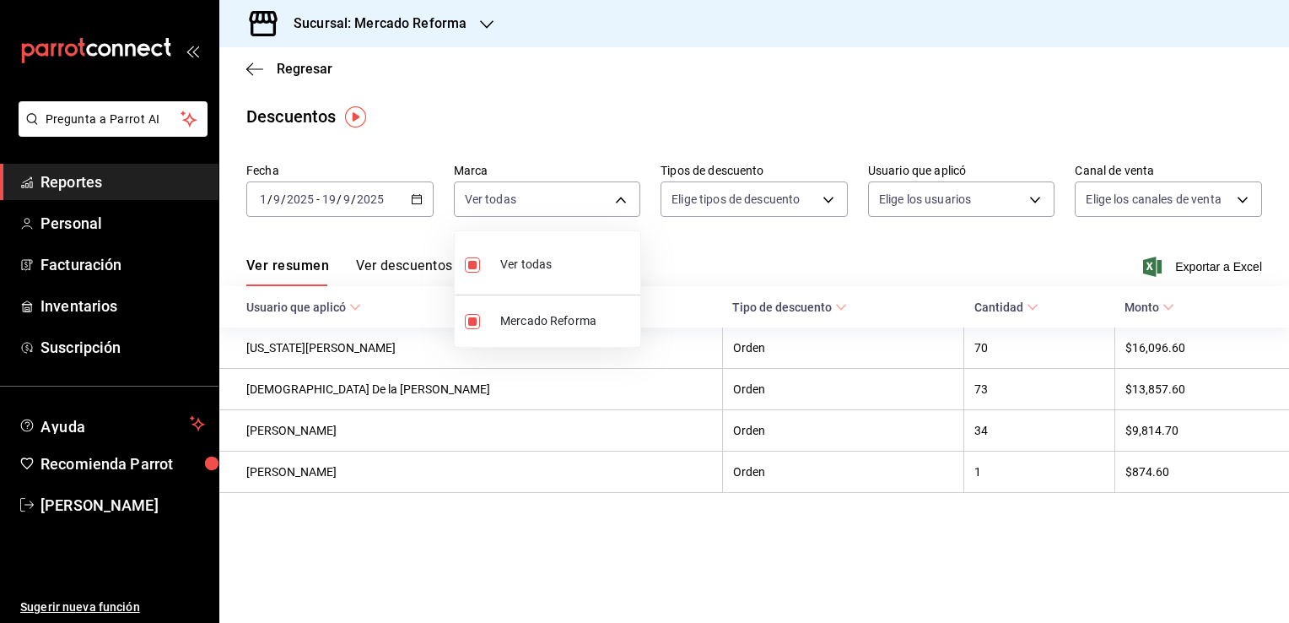
click at [730, 261] on div at bounding box center [644, 311] width 1289 height 623
click at [1194, 265] on span "Exportar a Excel" at bounding box center [1204, 266] width 116 height 20
click at [120, 177] on span "Reportes" at bounding box center [122, 181] width 164 height 23
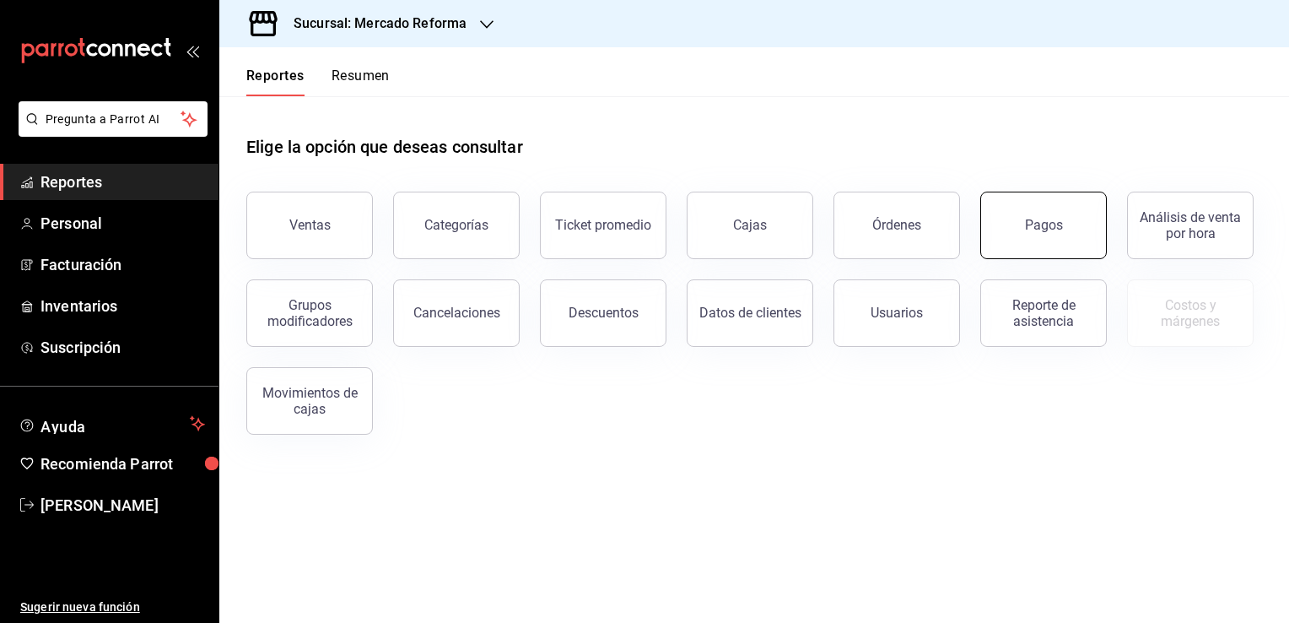
click at [1019, 213] on button "Pagos" at bounding box center [1043, 224] width 127 height 67
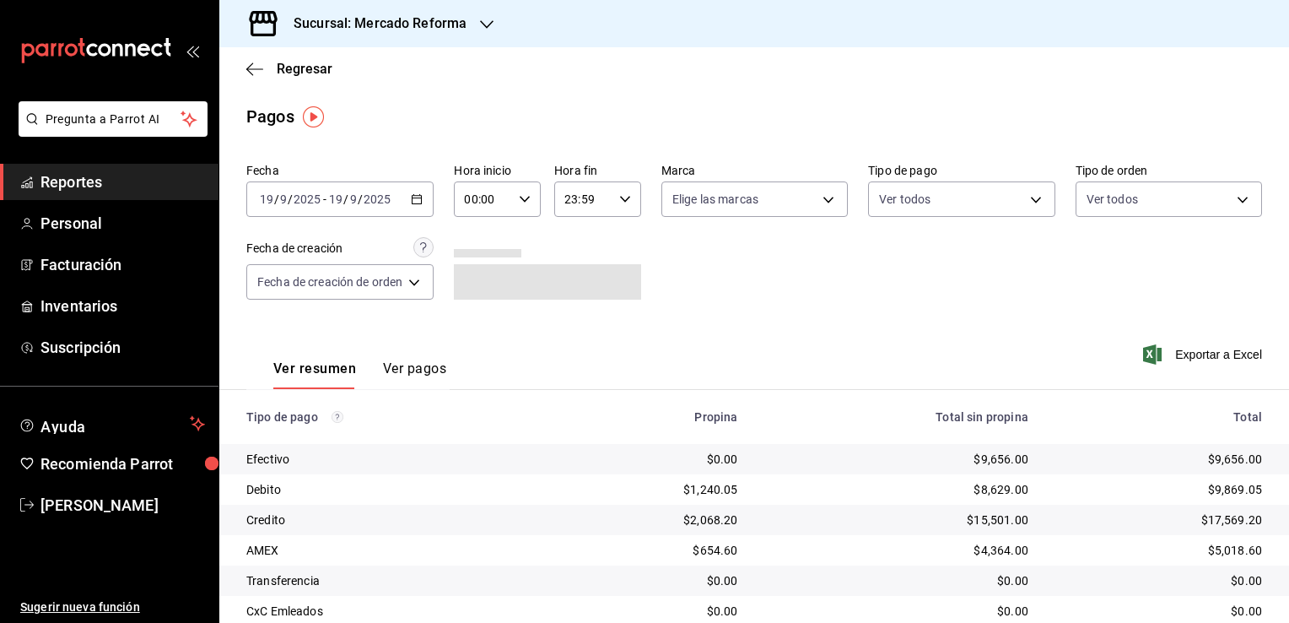
click at [422, 197] on \(Stroke\) "button" at bounding box center [417, 199] width 10 height 9
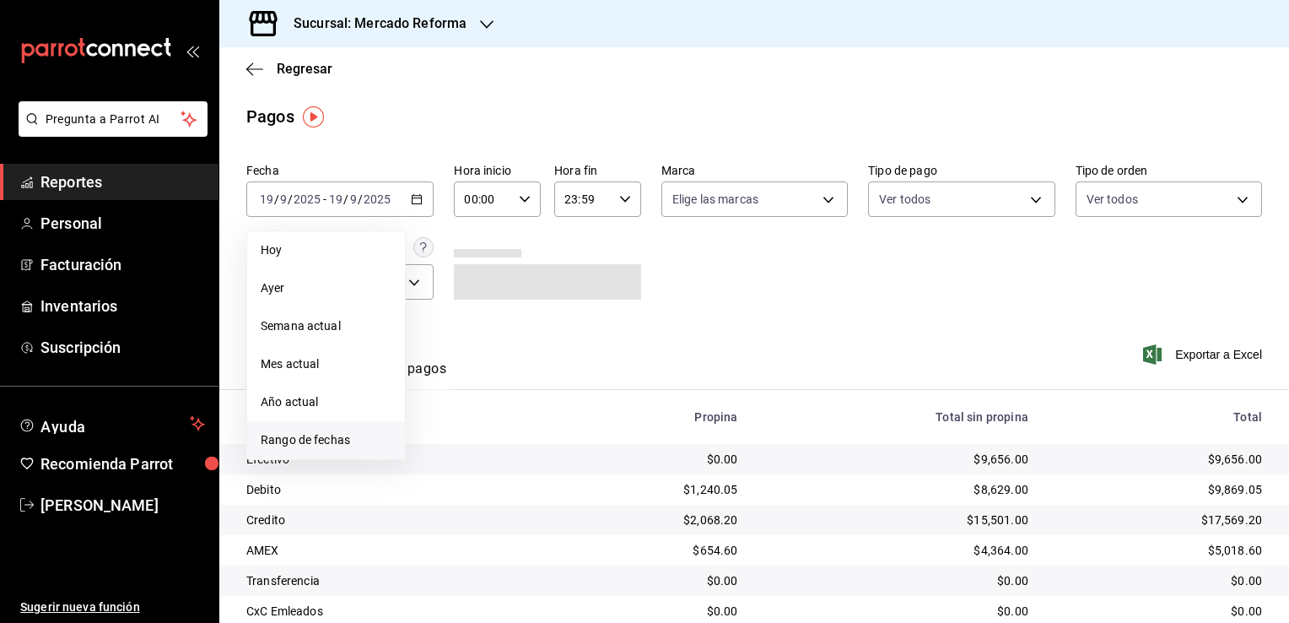
click at [342, 434] on span "Rango de fechas" at bounding box center [326, 440] width 131 height 18
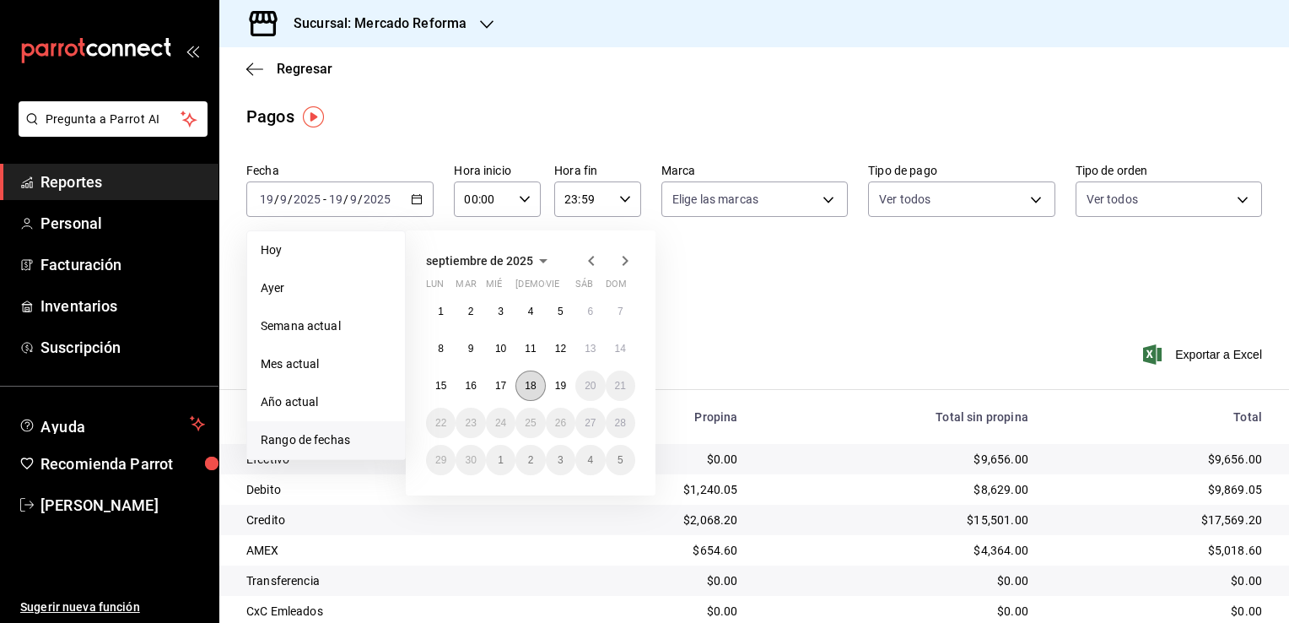
click at [525, 385] on abbr "18" at bounding box center [530, 386] width 11 height 12
click at [560, 389] on abbr "19" at bounding box center [560, 386] width 11 height 12
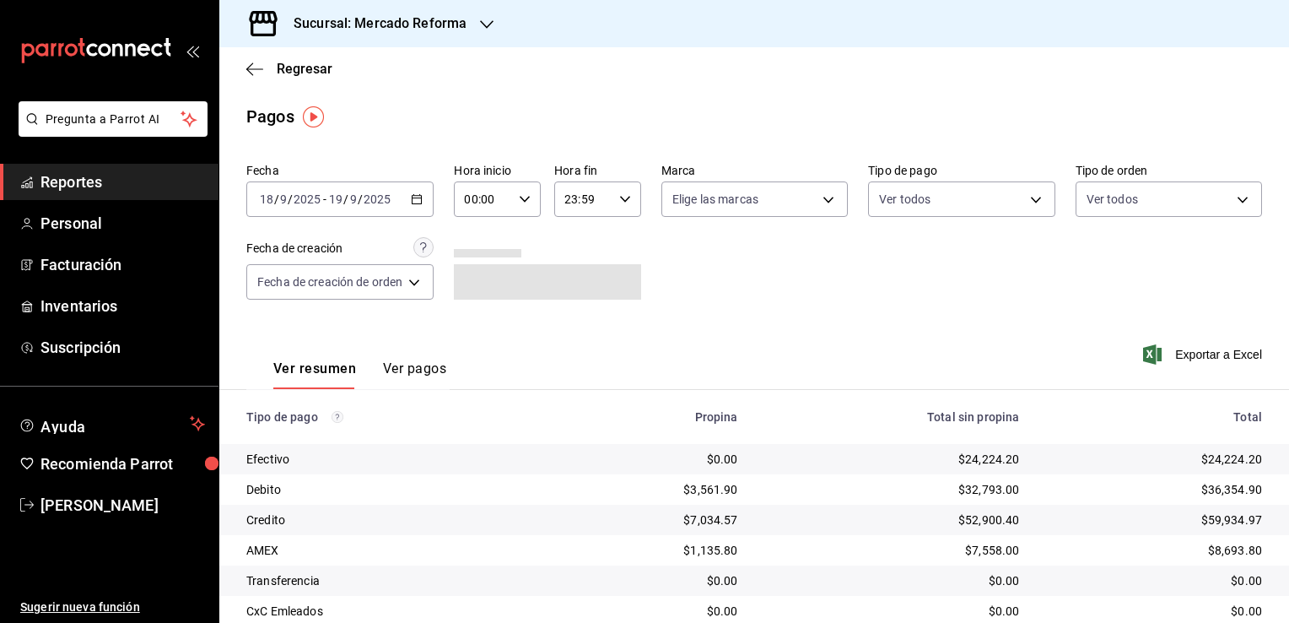
click at [523, 201] on \(Stroke\) "button" at bounding box center [525, 199] width 10 height 6
click at [473, 325] on span "02" at bounding box center [477, 322] width 16 height 13
type input "02:00"
click at [479, 261] on button "06" at bounding box center [477, 249] width 36 height 34
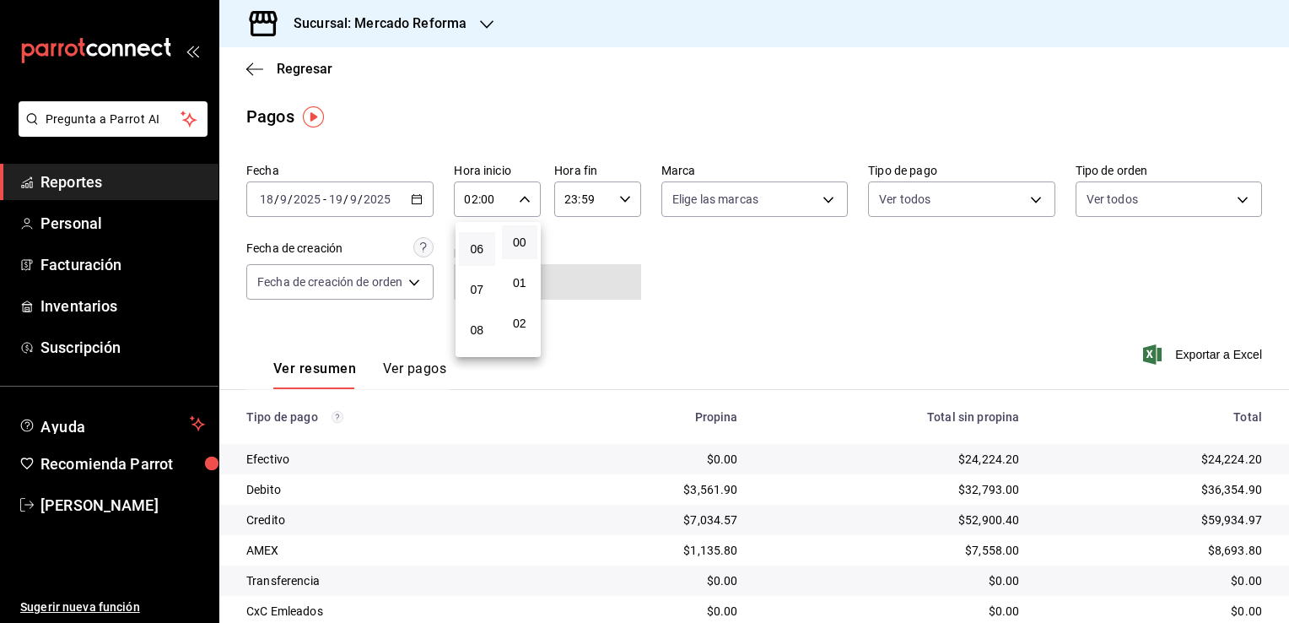
type input "06:00"
click at [624, 203] on div at bounding box center [644, 311] width 1289 height 623
click at [612, 206] on div "23:59 Hora fin" at bounding box center [597, 198] width 87 height 35
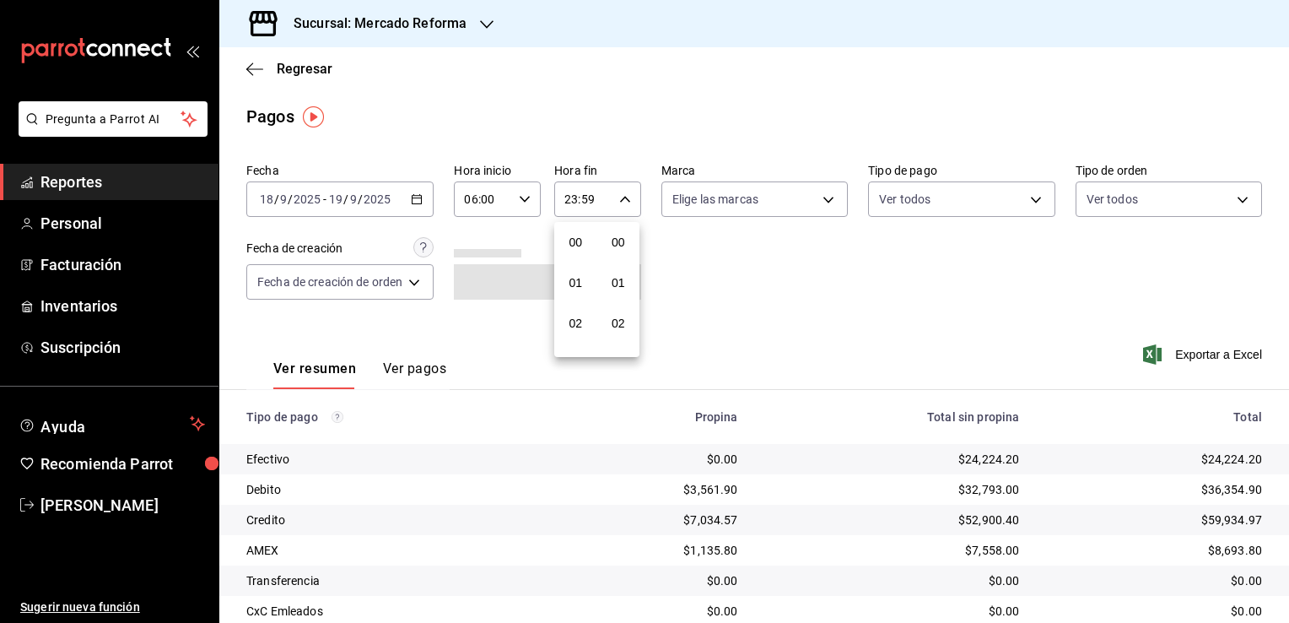
scroll to position [2335, 0]
click at [577, 254] on span "21" at bounding box center [576, 255] width 16 height 13
type input "21:59"
click at [571, 304] on span "05" at bounding box center [576, 300] width 16 height 13
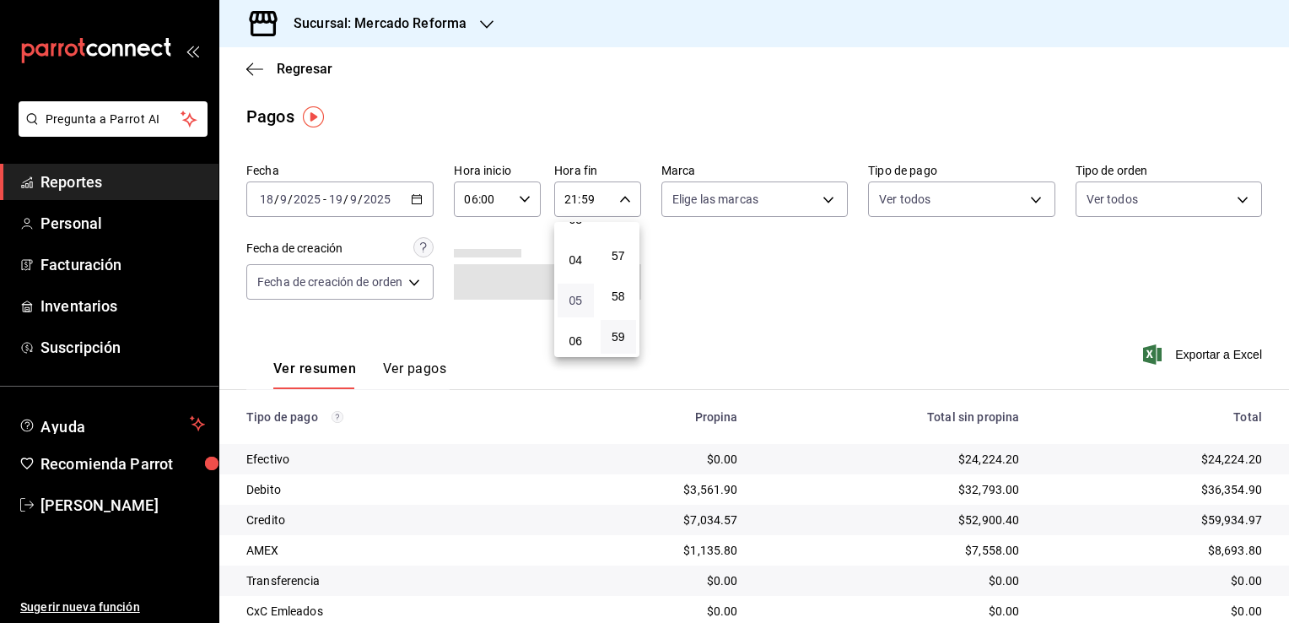
type input "05:59"
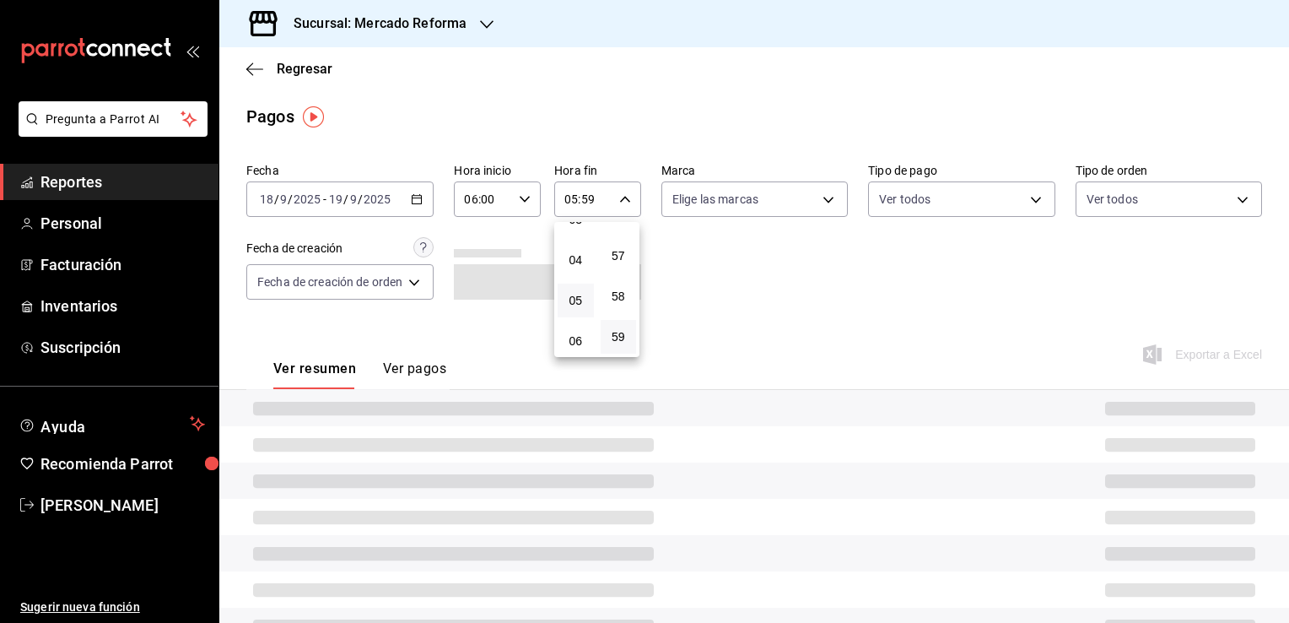
click at [732, 294] on div at bounding box center [644, 311] width 1289 height 623
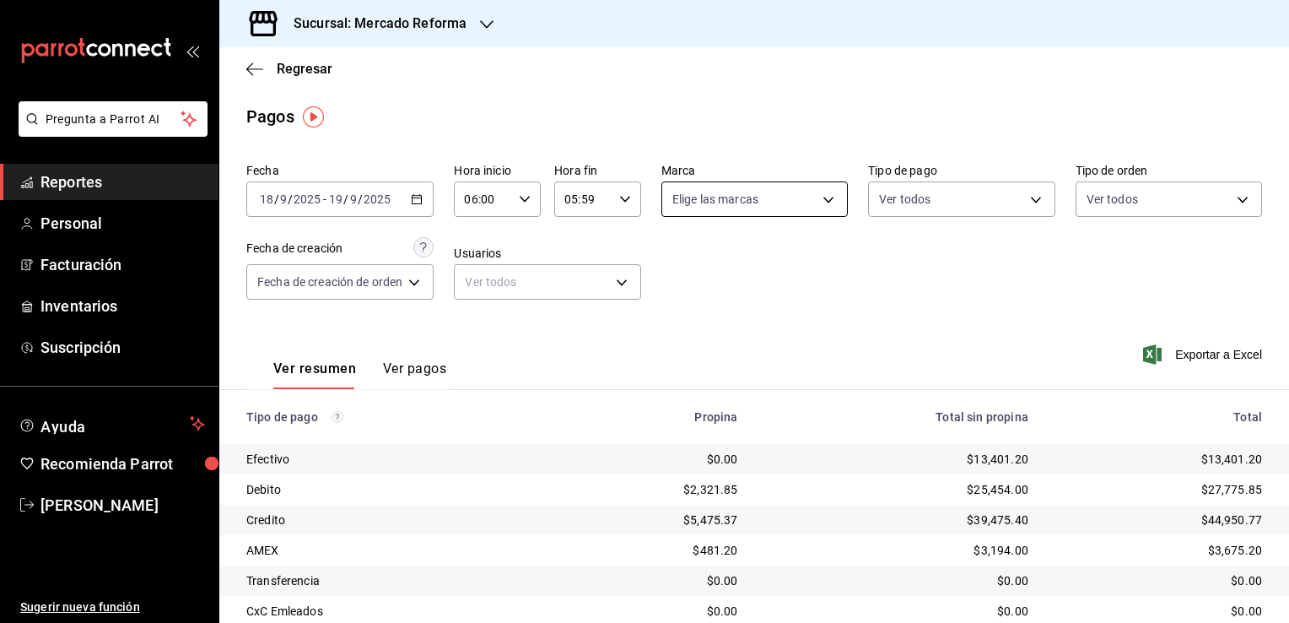
click at [817, 208] on body "Pregunta a Parrot AI Reportes Personal Facturación Inventarios Suscripción Ayud…" at bounding box center [644, 311] width 1289 height 623
click at [752, 261] on span "Ver todas" at bounding box center [730, 265] width 51 height 18
type input "ae828a00-f9e9-46fb-a95c-bc024de736cf"
checkbox input "true"
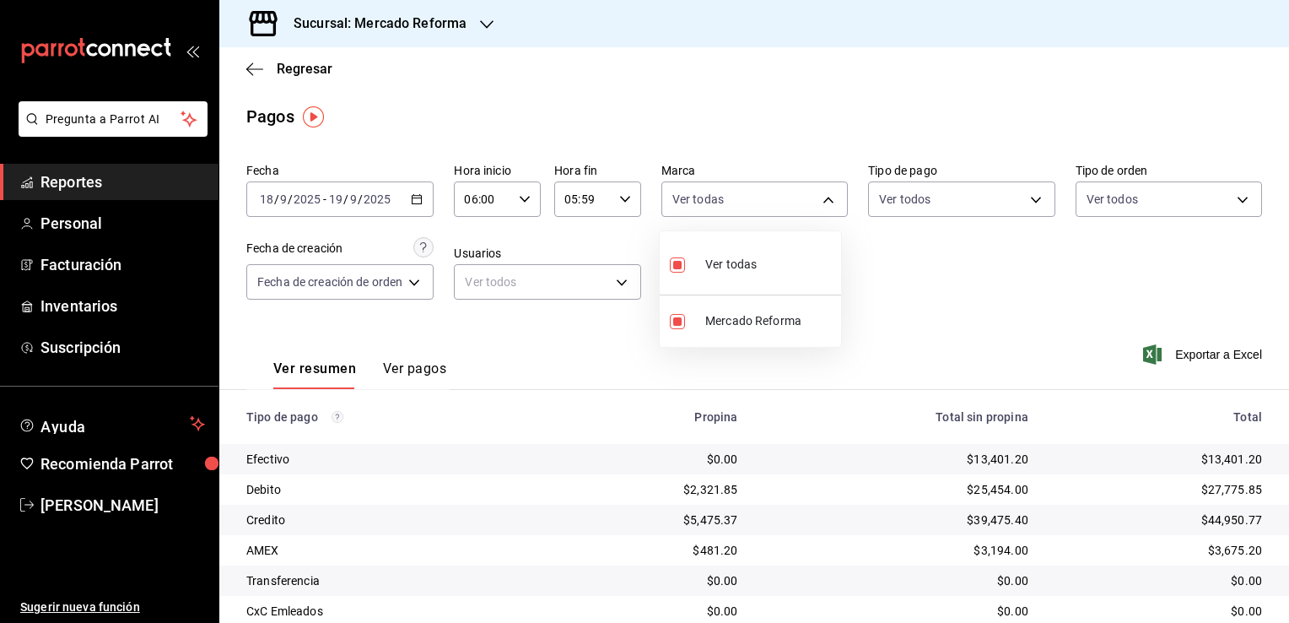
click at [938, 307] on div at bounding box center [644, 311] width 1289 height 623
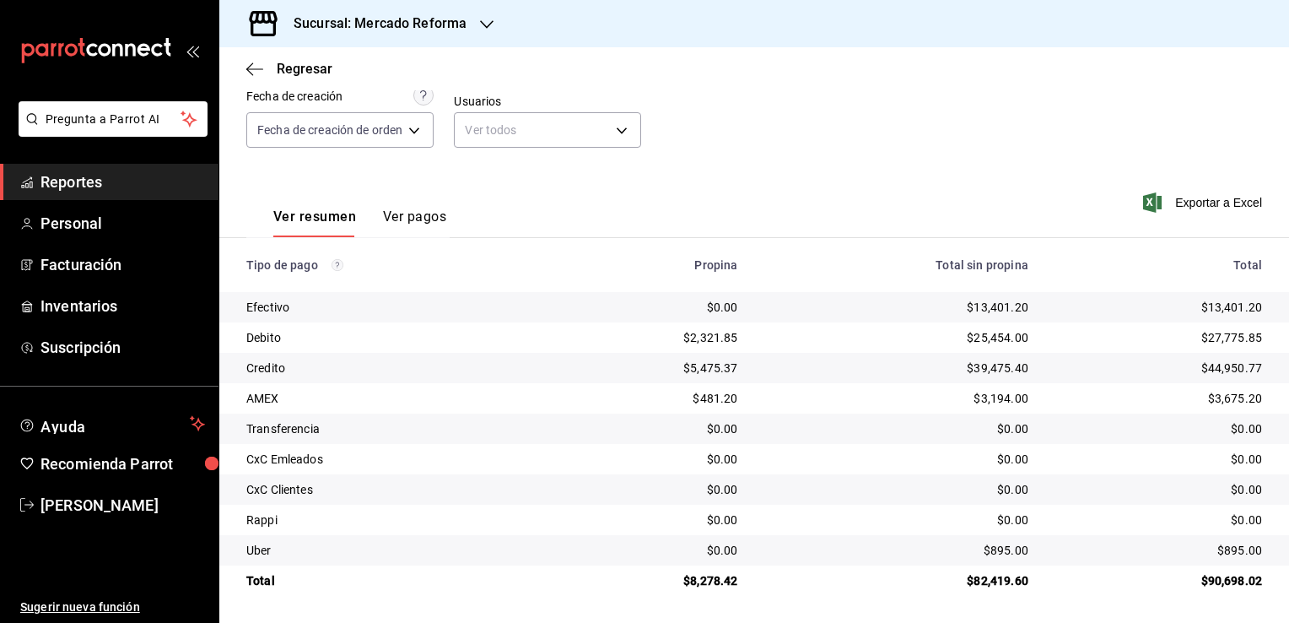
scroll to position [152, 0]
drag, startPoint x: 1196, startPoint y: 342, endPoint x: 1248, endPoint y: 341, distance: 52.3
click at [1248, 341] on div "$27,775.85" at bounding box center [1158, 337] width 207 height 17
copy div "27,775.85"
drag, startPoint x: 1198, startPoint y: 369, endPoint x: 1249, endPoint y: 369, distance: 51.5
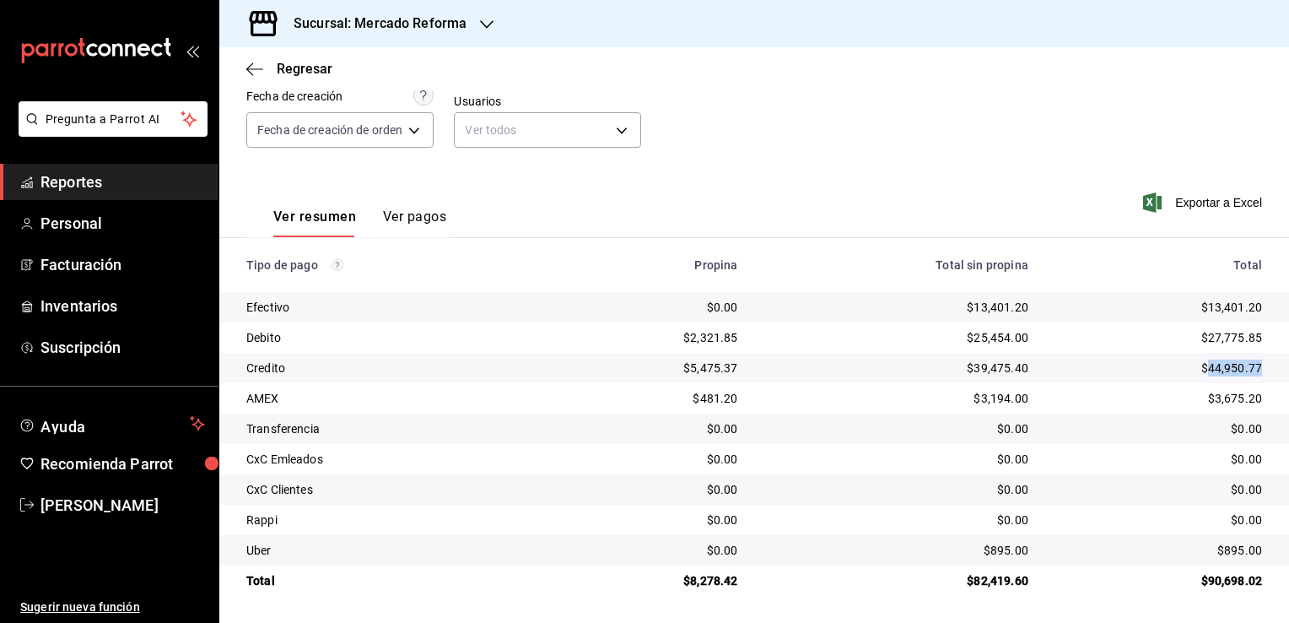
click at [1249, 369] on td "$44,950.77" at bounding box center [1165, 368] width 247 height 30
copy div "44,950.77"
drag, startPoint x: 1204, startPoint y: 397, endPoint x: 1249, endPoint y: 397, distance: 45.6
click at [1249, 397] on td "$3,675.20" at bounding box center [1165, 398] width 247 height 30
drag, startPoint x: 1249, startPoint y: 397, endPoint x: 1212, endPoint y: 405, distance: 37.9
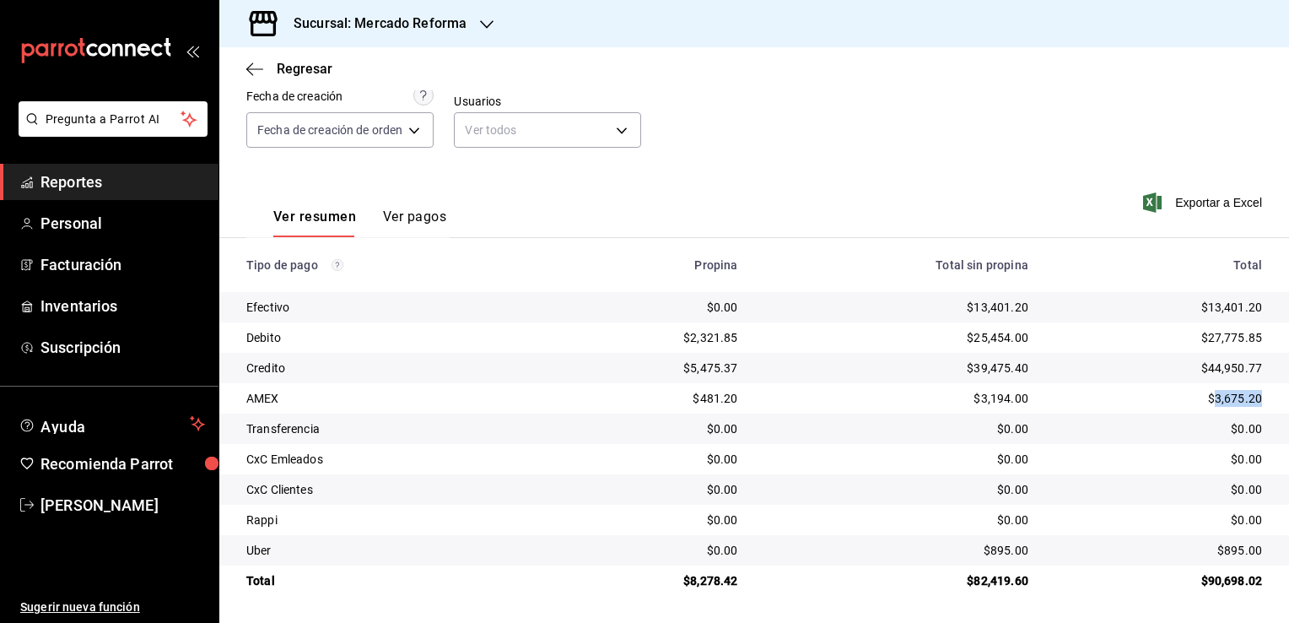
click at [1212, 405] on div "$3,675.20" at bounding box center [1158, 398] width 207 height 17
copy div "3,675.20"
drag, startPoint x: 1210, startPoint y: 548, endPoint x: 1248, endPoint y: 548, distance: 38.0
click at [1248, 548] on td "$895.00" at bounding box center [1165, 550] width 247 height 30
copy div "895.00"
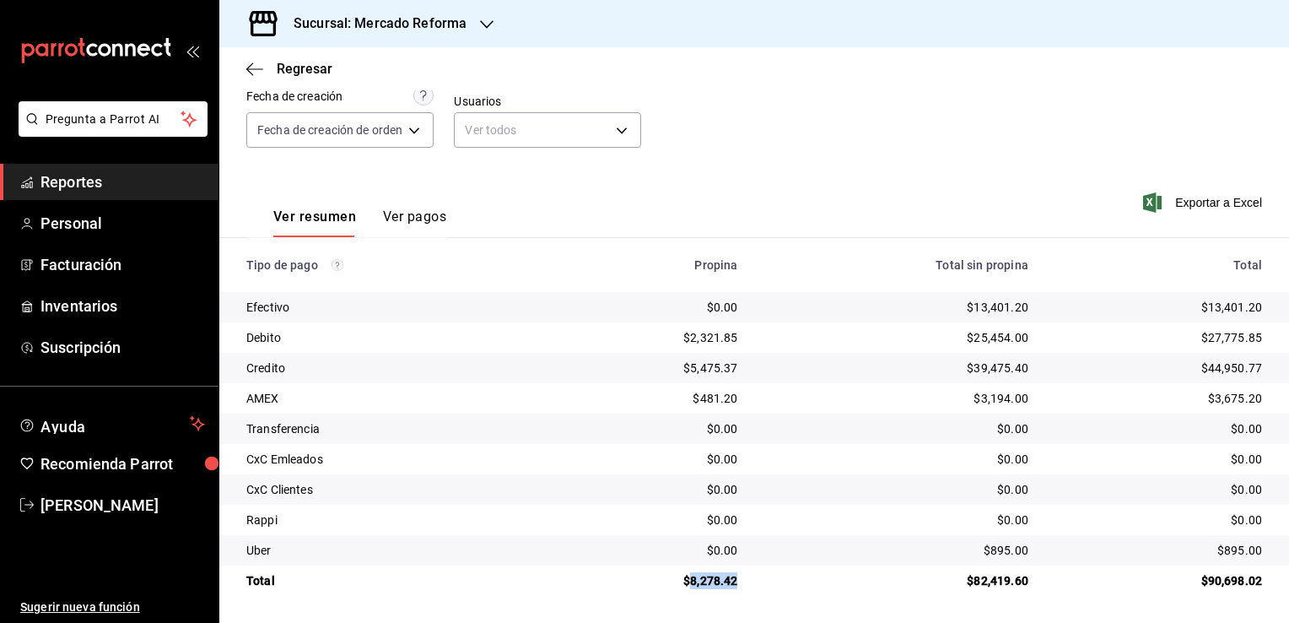
drag, startPoint x: 731, startPoint y: 582, endPoint x: 688, endPoint y: 580, distance: 43.1
click at [688, 580] on div "$8,278.42" at bounding box center [652, 580] width 170 height 17
copy div "8,278.42"
